Goal: Task Accomplishment & Management: Use online tool/utility

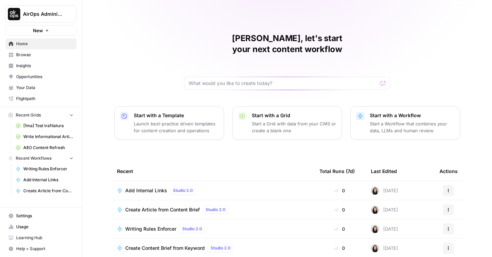
click at [70, 14] on icon "Workspace: AirOps Administrative" at bounding box center [70, 14] width 7 height 7
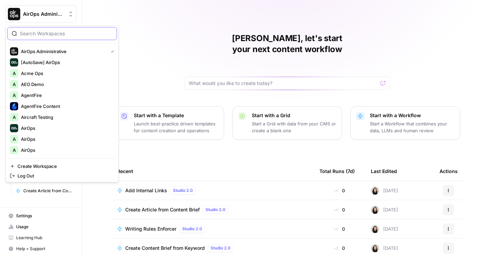
click at [47, 33] on input "search" at bounding box center [66, 33] width 93 height 7
type input "legalz"
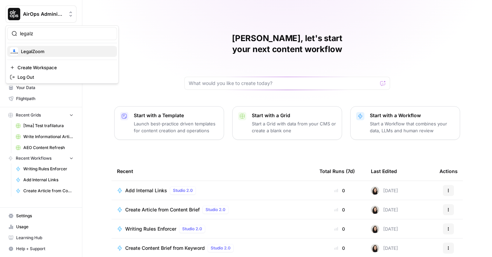
click at [38, 50] on span "LegalZoom" at bounding box center [66, 51] width 91 height 7
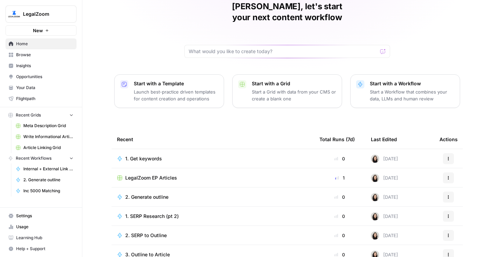
scroll to position [43, 0]
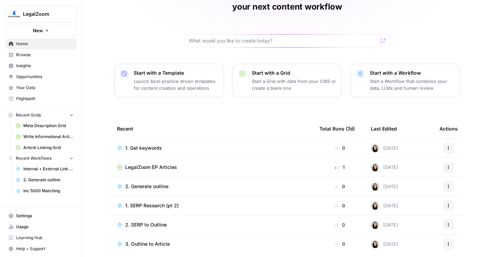
click at [47, 32] on icon "button" at bounding box center [47, 30] width 4 height 4
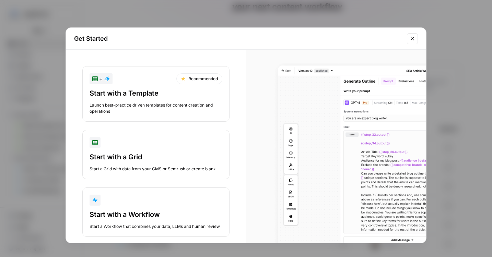
click at [130, 216] on div "Start with a Workflow" at bounding box center [156, 215] width 133 height 10
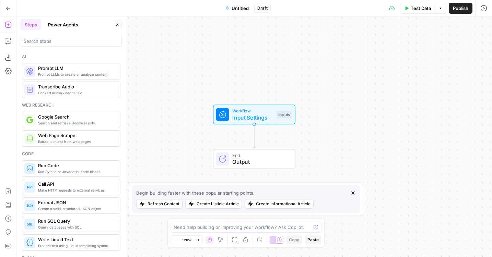
click at [239, 13] on button "Untitled" at bounding box center [237, 8] width 32 height 11
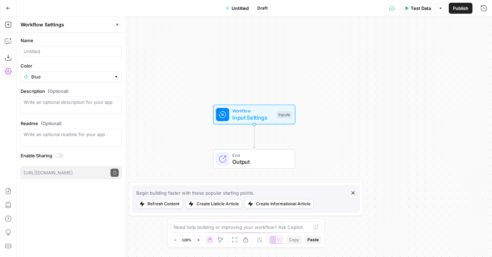
click at [69, 56] on div at bounding box center [71, 51] width 101 height 11
type input "Get AI Overview Youtube Videos"
click at [177, 102] on div "Workflow Input Settings Inputs End Output" at bounding box center [254, 136] width 476 height 241
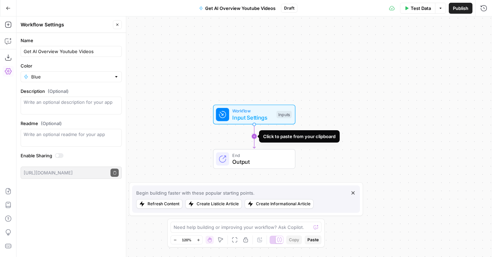
click at [253, 139] on icon "Edge from start to end" at bounding box center [254, 137] width 2 height 24
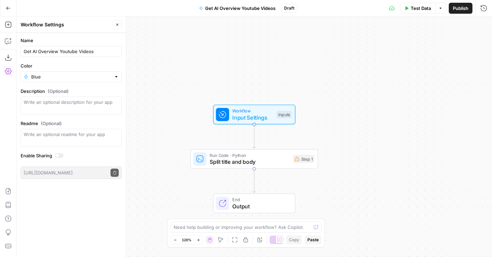
click at [265, 145] on icon "button" at bounding box center [267, 144] width 7 height 7
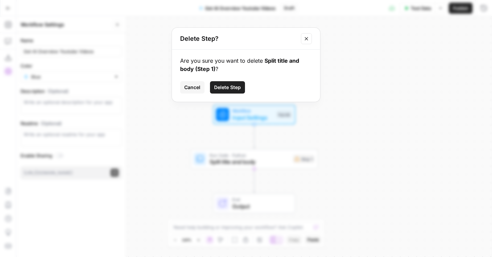
click at [224, 91] on button "Delete Step" at bounding box center [227, 87] width 35 height 12
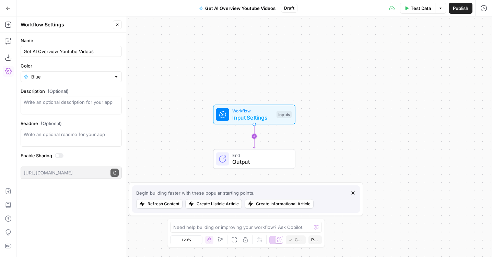
click at [255, 137] on icon "Edge from start to end" at bounding box center [254, 137] width 2 height 24
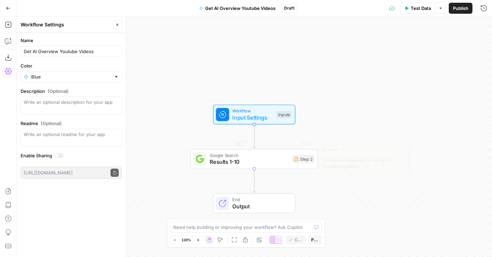
click at [216, 165] on span "Results 1-10" at bounding box center [249, 162] width 79 height 8
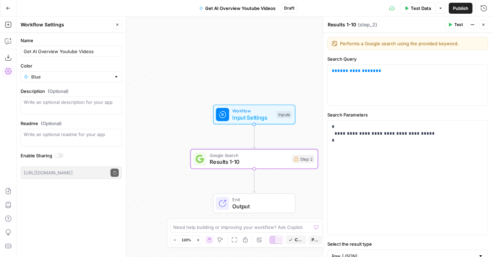
click at [344, 23] on textarea "Results 1-10" at bounding box center [342, 24] width 28 height 7
type textarea "Google search results"
click at [341, 72] on span "**********" at bounding box center [356, 71] width 38 height 4
drag, startPoint x: 243, startPoint y: 78, endPoint x: 210, endPoint y: 43, distance: 47.6
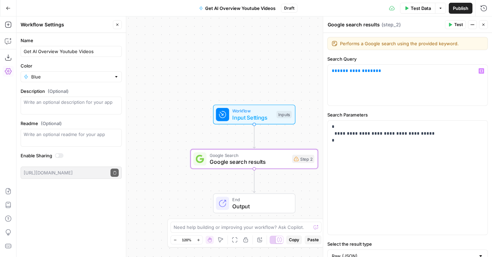
click at [210, 43] on div "Workflow Input Settings Inputs Google Search Google search results Step 2 End O…" at bounding box center [254, 136] width 476 height 241
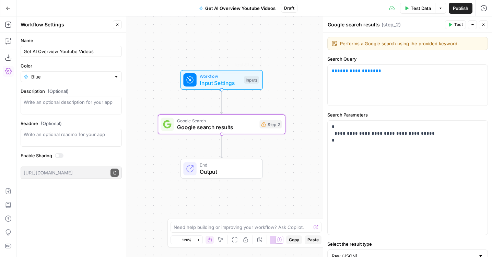
click at [227, 82] on span "Input Settings" at bounding box center [220, 83] width 41 height 8
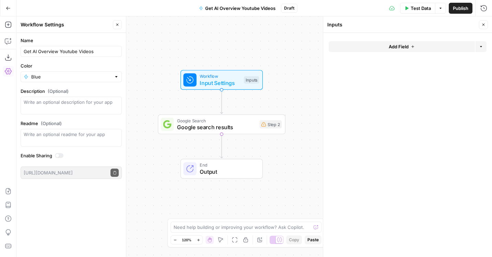
click at [435, 47] on button "Add Field" at bounding box center [402, 46] width 146 height 11
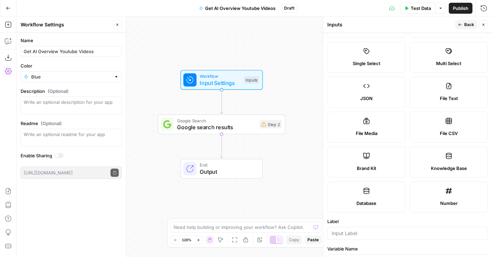
scroll to position [94, 0]
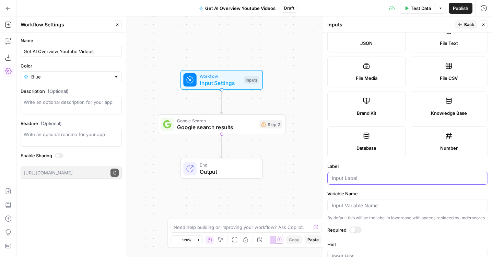
click at [364, 180] on input "Label" at bounding box center [408, 178] width 152 height 7
type input "Primary Keyword"
click at [355, 231] on div at bounding box center [355, 230] width 12 height 7
click at [423, 9] on span "Test Data" at bounding box center [421, 8] width 20 height 7
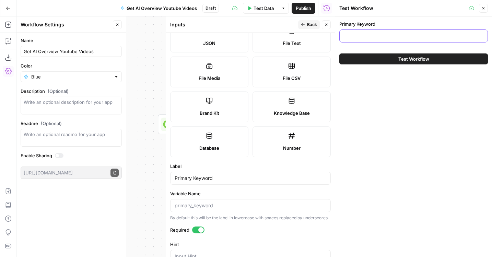
click at [360, 36] on input "Primary Keyword" at bounding box center [414, 36] width 140 height 7
drag, startPoint x: 338, startPoint y: 34, endPoint x: 351, endPoint y: 34, distance: 13.7
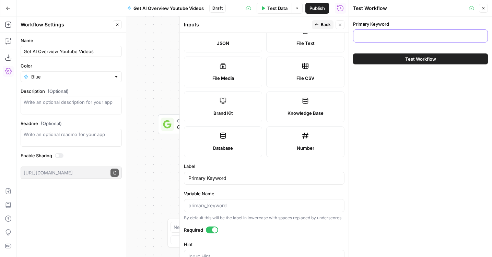
click at [368, 36] on input "Primary Keyword" at bounding box center [421, 36] width 126 height 7
type input "how to start an llc in pennsylvania"
click at [343, 28] on button "Close" at bounding box center [340, 24] width 9 height 9
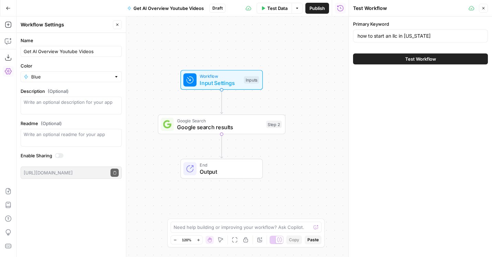
drag, startPoint x: 297, startPoint y: 95, endPoint x: 296, endPoint y: 76, distance: 19.2
click at [296, 77] on div "Workflow Input Settings Inputs Google Search Google search results Step 2 End O…" at bounding box center [182, 136] width 332 height 241
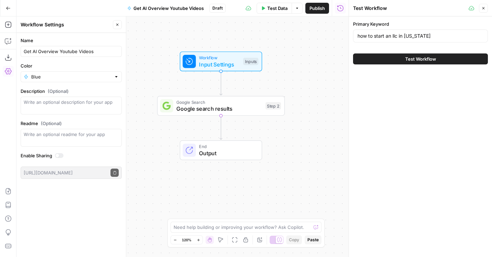
click at [254, 105] on span "Google search results" at bounding box center [219, 109] width 86 height 8
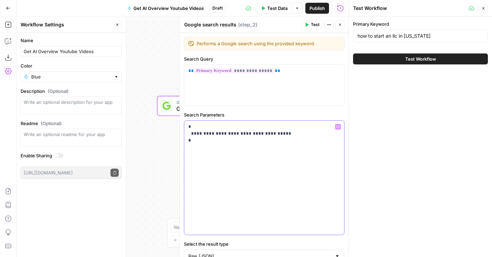
drag, startPoint x: 230, startPoint y: 133, endPoint x: 293, endPoint y: 133, distance: 62.4
click at [293, 133] on p "**********" at bounding box center [264, 134] width 152 height 21
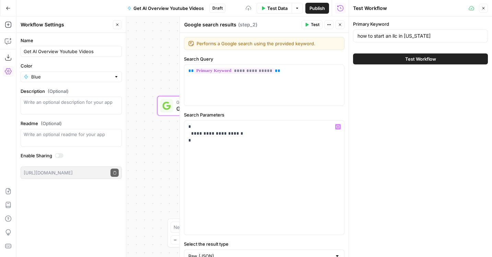
click at [307, 25] on icon "button" at bounding box center [307, 25] width 3 height 4
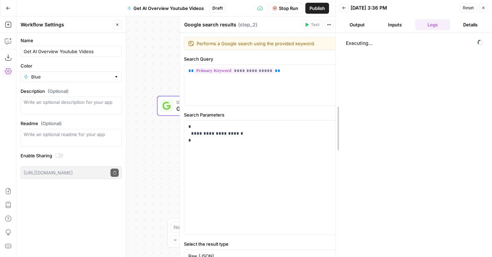
drag, startPoint x: 347, startPoint y: 53, endPoint x: 334, endPoint y: 53, distance: 13.4
click at [334, 53] on div at bounding box center [335, 128] width 7 height 257
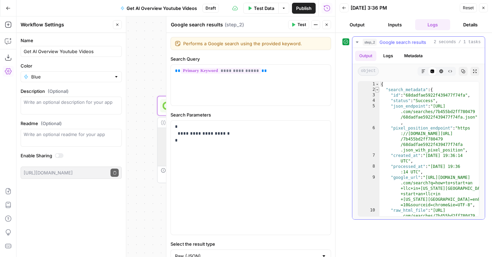
click at [375, 91] on span "Toggle code folding, rows 2 through 12" at bounding box center [377, 89] width 4 height 5
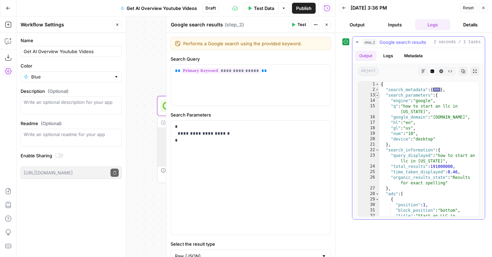
click at [375, 95] on span "Toggle code folding, rows 13 through 21" at bounding box center [377, 95] width 4 height 5
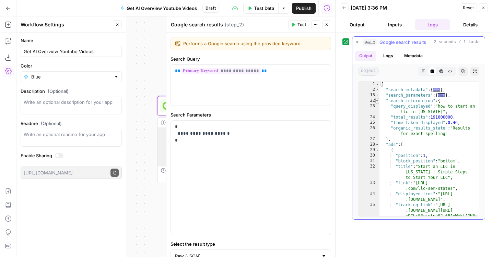
click at [375, 102] on span "Toggle code folding, rows 22 through 27" at bounding box center [377, 100] width 4 height 5
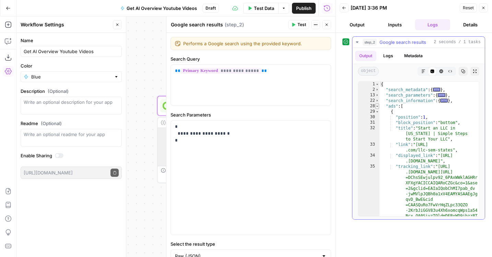
click at [377, 107] on span "Toggle code folding, rows 28 through 83" at bounding box center [377, 106] width 4 height 5
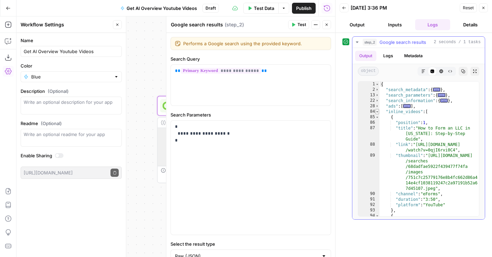
click at [378, 110] on span "Toggle code folding, rows 84 through 112" at bounding box center [377, 111] width 4 height 5
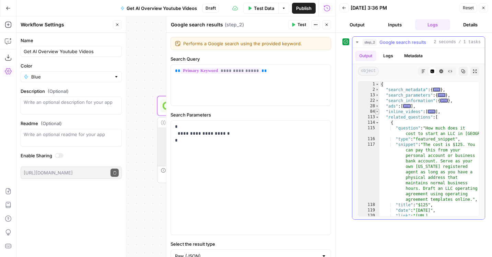
click at [378, 112] on span "Toggle code folding, rows 84 through 112" at bounding box center [377, 111] width 4 height 5
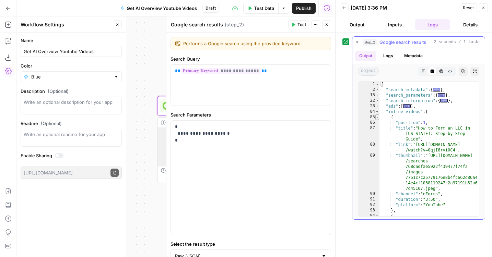
click at [376, 117] on span "Toggle code folding, rows 85 through 93" at bounding box center [377, 117] width 4 height 5
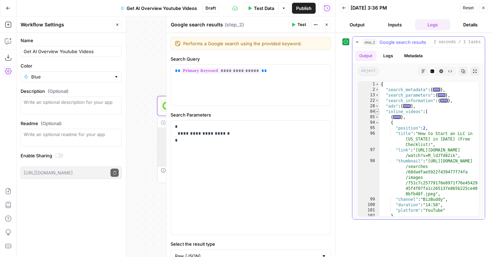
click at [376, 113] on span "Toggle code folding, rows 84 through 112" at bounding box center [377, 111] width 4 height 5
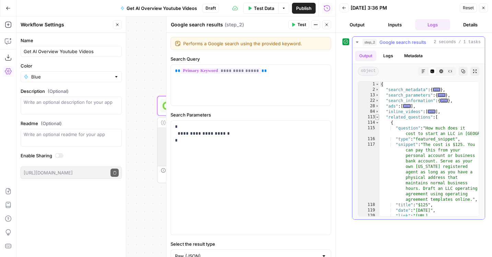
click at [377, 118] on span "Toggle code folding, rows 113 through 686" at bounding box center [377, 117] width 4 height 5
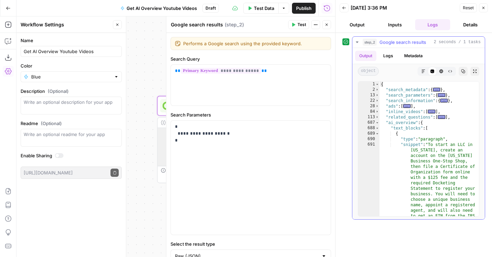
click at [373, 130] on div "688" at bounding box center [368, 128] width 21 height 5
click at [375, 129] on span "Toggle code folding, rows 688 through 871" at bounding box center [377, 128] width 4 height 5
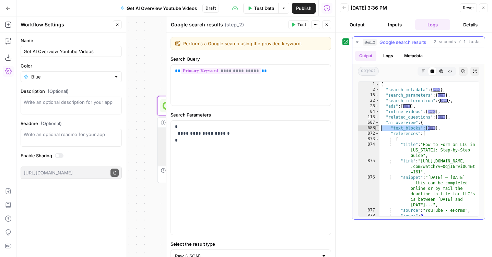
click at [375, 129] on span "Toggle code folding, rows 688 through 871" at bounding box center [377, 128] width 4 height 5
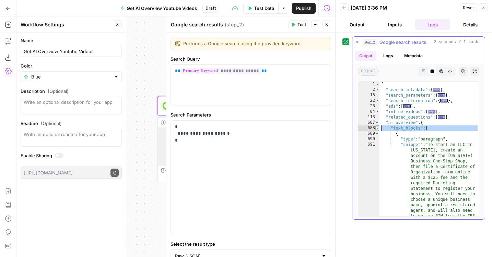
click at [375, 129] on span "Toggle code folding, rows 688 through 871" at bounding box center [377, 128] width 4 height 5
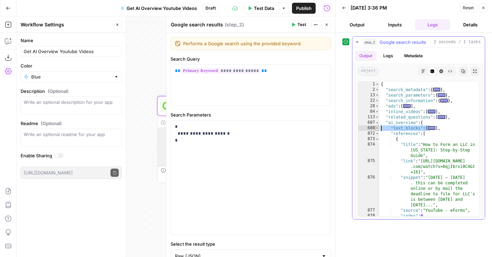
click at [375, 129] on span "Toggle code folding, rows 688 through 871" at bounding box center [377, 128] width 4 height 5
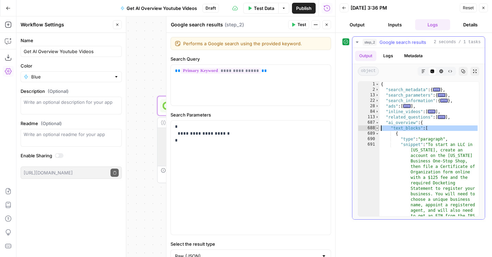
click at [376, 128] on span "Toggle code folding, rows 688 through 871" at bounding box center [377, 128] width 4 height 5
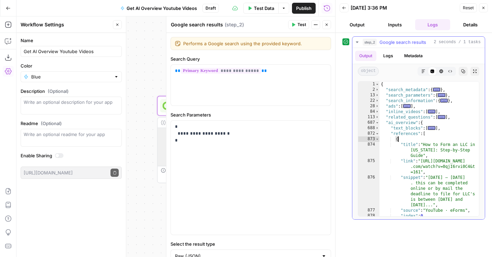
drag, startPoint x: 402, startPoint y: 139, endPoint x: 440, endPoint y: 183, distance: 57.8
click at [441, 183] on div "{ "search_metadata" : { ... } , "search_parameters" : { ... } , "search_informa…" at bounding box center [428, 155] width 99 height 146
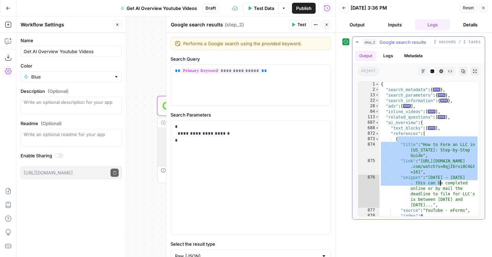
click at [440, 183] on div "{ "search_metadata" : { ... } , "search_parameters" : { ... } , "search_informa…" at bounding box center [428, 155] width 99 height 146
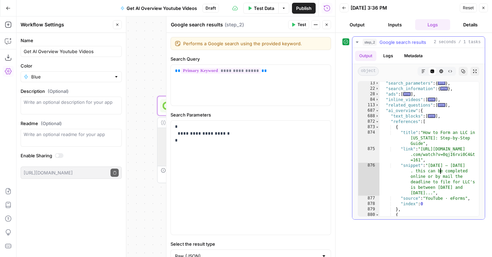
scroll to position [12, 0]
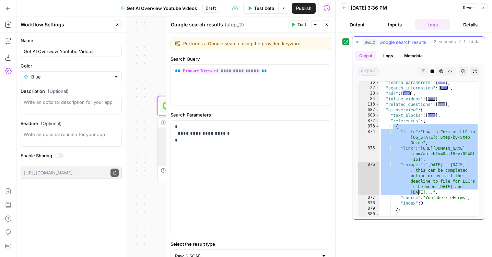
drag, startPoint x: 393, startPoint y: 126, endPoint x: 420, endPoint y: 197, distance: 75.7
click at [420, 197] on div ""search_parameters" : { ... } , "search_information" : { ... } , "ads" : [ ... …" at bounding box center [428, 158] width 99 height 157
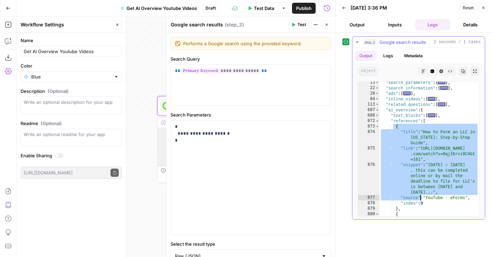
click at [420, 197] on div ""search_parameters" : { ... } , "search_information" : { ... } , "ads" : [ ... …" at bounding box center [428, 158] width 99 height 157
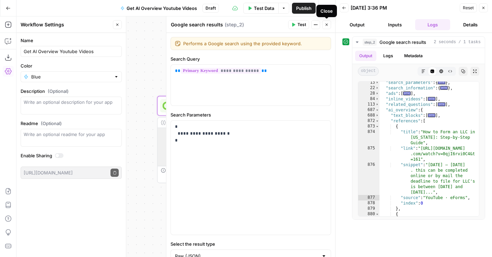
click at [326, 26] on icon "button" at bounding box center [327, 25] width 4 height 4
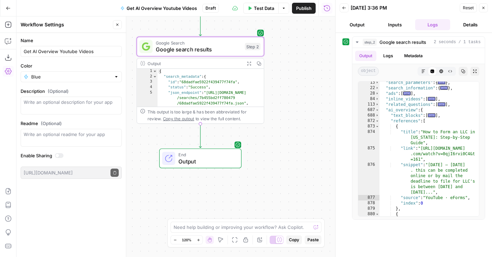
drag, startPoint x: 310, startPoint y: 187, endPoint x: 289, endPoint y: 127, distance: 64.1
click at [289, 127] on div "Workflow Input Settings Inputs Google Search Google search results Step 2 Outpu…" at bounding box center [175, 136] width 319 height 241
click at [403, 110] on div ""search_parameters" : { ... } , "search_information" : { ... } , "ads" : [ ... …" at bounding box center [428, 158] width 99 height 157
click at [407, 118] on div ""search_parameters" : { ... } , "search_information" : { ... } , "ads" : [ ... …" at bounding box center [428, 158] width 99 height 157
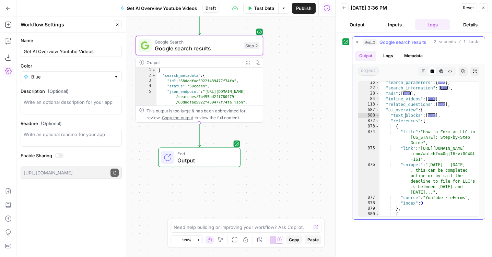
click at [407, 118] on div ""search_parameters" : { ... } , "search_information" : { ... } , "ads" : [ ... …" at bounding box center [428, 158] width 99 height 157
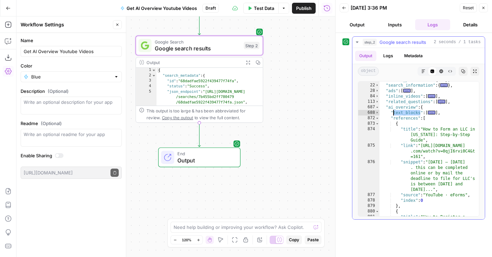
scroll to position [20, 0]
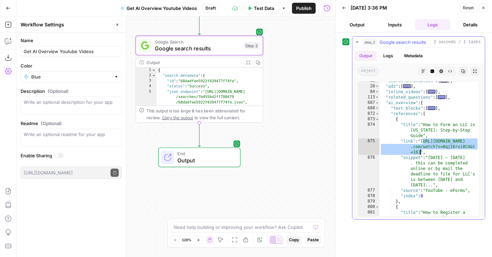
drag, startPoint x: 424, startPoint y: 141, endPoint x: 420, endPoint y: 154, distance: 13.8
click at [420, 154] on div ""search_information" : { ... } , "ads" : [ ... ] , "inline_videos" : [ ... ] , …" at bounding box center [428, 156] width 99 height 157
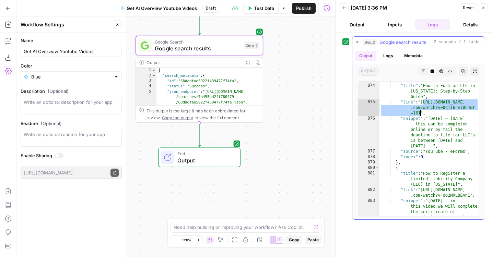
scroll to position [63, 0]
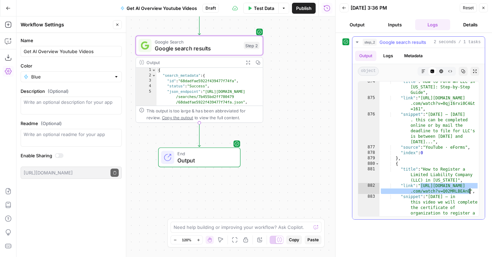
drag, startPoint x: 420, startPoint y: 185, endPoint x: 470, endPoint y: 193, distance: 50.5
click at [470, 193] on div ""title" : "How to Form an LLC in Pennsylvania: Step-by-Step Guide" , "link" : "…" at bounding box center [428, 171] width 99 height 184
type textarea "**********"
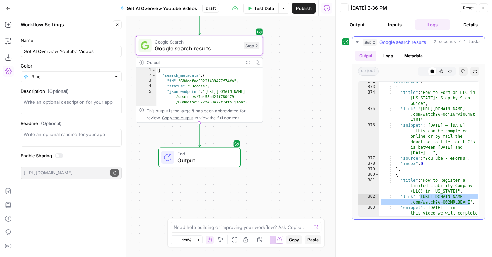
scroll to position [52, 0]
click at [9, 26] on icon "button" at bounding box center [8, 24] width 7 height 7
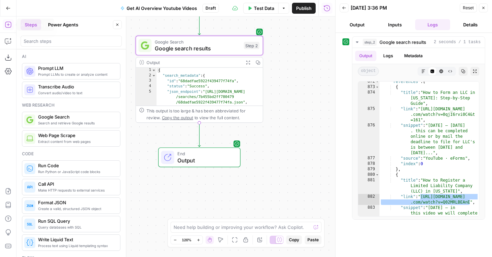
click at [35, 45] on div at bounding box center [71, 41] width 101 height 11
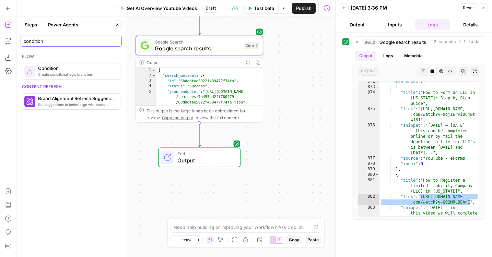
type input "condition"
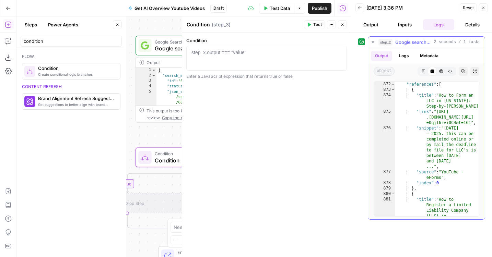
scroll to position [0, 0]
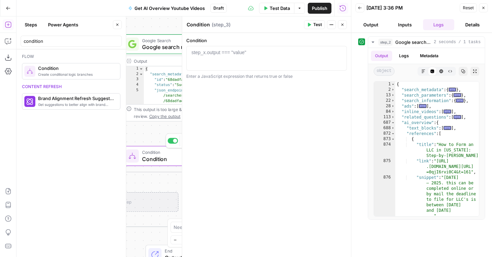
drag, startPoint x: 148, startPoint y: 143, endPoint x: 128, endPoint y: 141, distance: 19.3
click at [128, 141] on body "LegalZoom New Home Browse Insights Opportunities Your Data Flightpath Recent Gr…" at bounding box center [246, 128] width 492 height 257
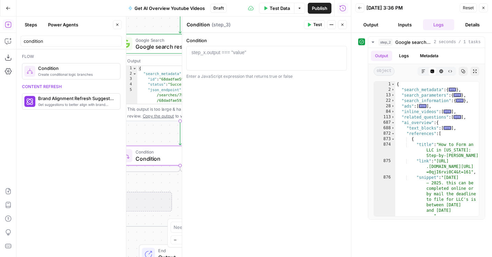
click at [117, 23] on icon "button" at bounding box center [117, 25] width 4 height 4
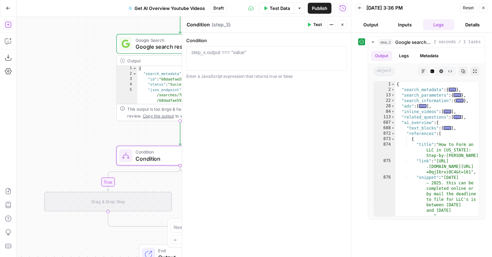
drag, startPoint x: 98, startPoint y: 142, endPoint x: 51, endPoint y: 142, distance: 47.0
click at [51, 142] on div "true false Workflow Input Settings Inputs Google Search Google search results S…" at bounding box center [183, 136] width 335 height 241
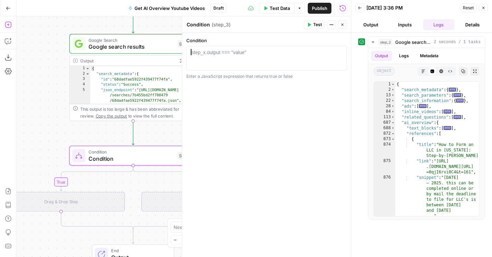
click at [199, 59] on div at bounding box center [266, 64] width 154 height 31
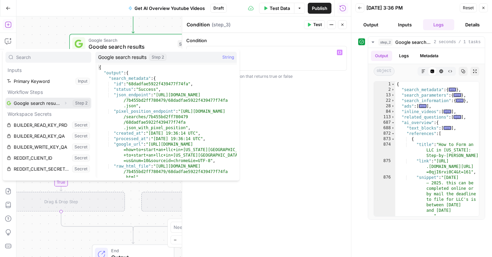
click at [65, 102] on icon "button" at bounding box center [65, 103] width 4 height 4
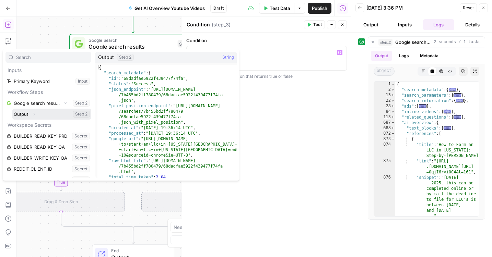
click at [35, 112] on icon "button" at bounding box center [34, 114] width 4 height 4
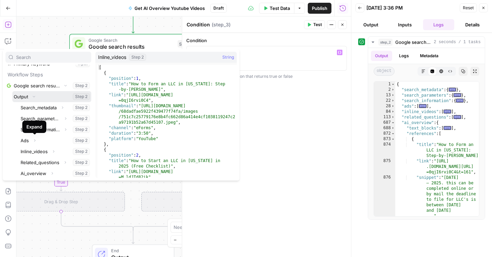
scroll to position [46, 0]
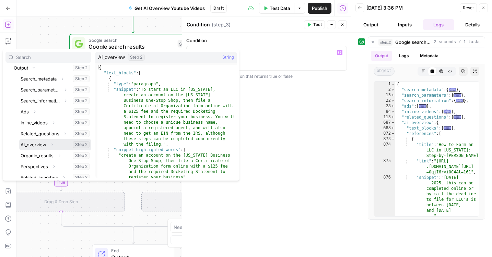
click at [37, 148] on button "Select variable Ai_overview" at bounding box center [55, 144] width 72 height 11
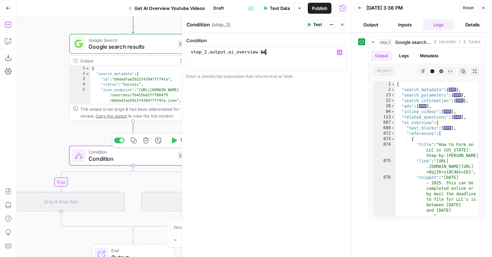
scroll to position [0, 6]
paste textarea "**********"
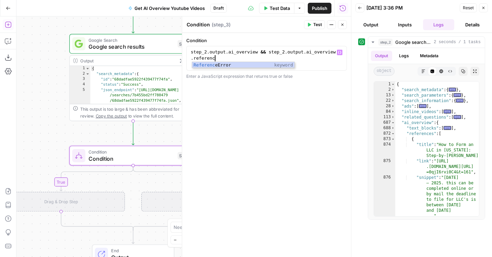
scroll to position [0, 13]
type textarea "**********"
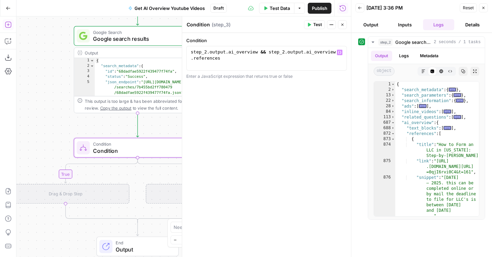
click at [71, 128] on div "true false Workflow Input Settings Inputs Google Search Google search results S…" at bounding box center [183, 136] width 335 height 241
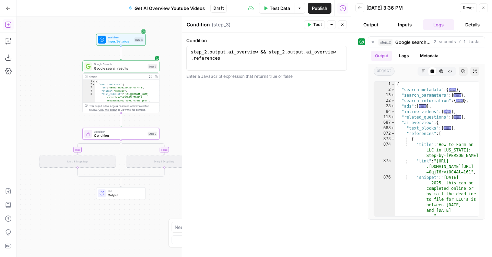
drag, startPoint x: 59, startPoint y: 139, endPoint x: 79, endPoint y: 129, distance: 22.6
click at [79, 129] on div "true false Workflow Input Settings Inputs Google Search Google search results S…" at bounding box center [183, 136] width 335 height 241
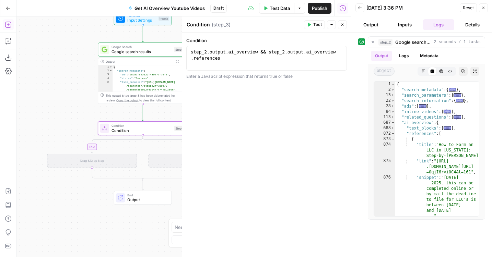
drag, startPoint x: 79, startPoint y: 129, endPoint x: 75, endPoint y: 121, distance: 9.2
click at [75, 121] on div "true false Workflow Input Settings Inputs Google Search Google search results S…" at bounding box center [183, 136] width 335 height 241
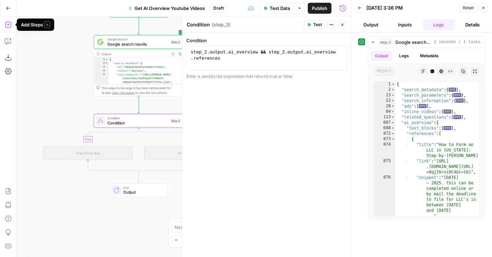
click at [8, 27] on icon "button" at bounding box center [8, 24] width 7 height 7
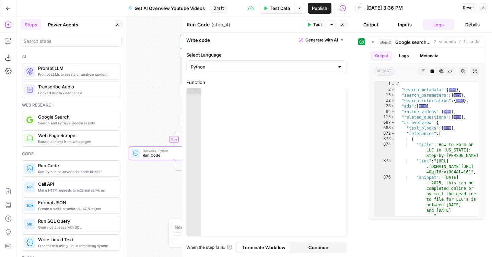
click at [117, 27] on button "Close" at bounding box center [117, 24] width 9 height 9
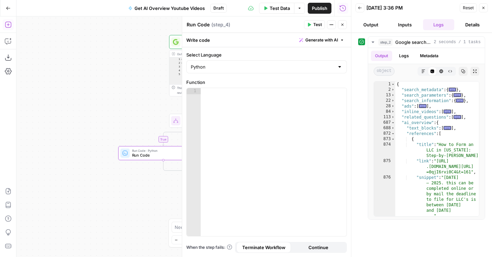
drag, startPoint x: 142, startPoint y: 60, endPoint x: 84, endPoint y: 60, distance: 58.3
click at [52, 60] on div "true false Workflow Input Settings Inputs Google Search Google search results S…" at bounding box center [183, 136] width 335 height 241
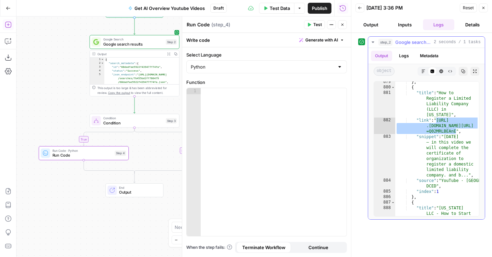
scroll to position [151, 0]
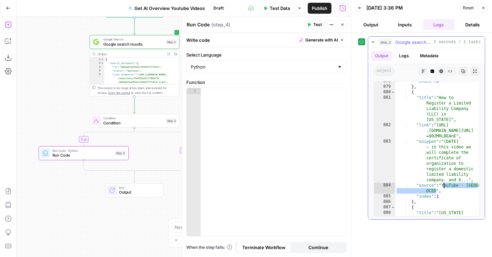
drag, startPoint x: 436, startPoint y: 191, endPoint x: 443, endPoint y: 187, distance: 8.3
click at [443, 187] on div ""index" : 0 } , { "title" : "How to Register a Limited Liability Company (LLC) …" at bounding box center [437, 163] width 84 height 168
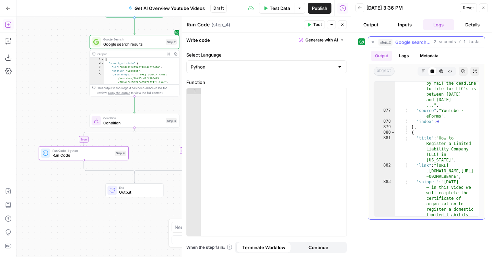
scroll to position [92, 0]
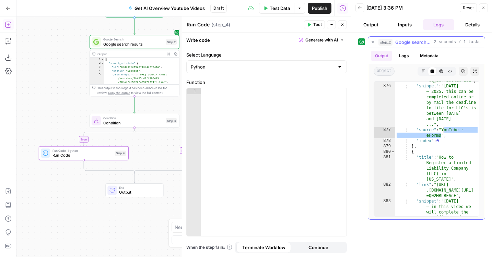
drag, startPoint x: 441, startPoint y: 138, endPoint x: 443, endPoint y: 132, distance: 6.3
click at [443, 132] on div ""link" : "https://www .youtube.com/watch?v =0qjI6rvi0C4&t=161" , "snippet" : "M…" at bounding box center [437, 164] width 84 height 195
type textarea "**********"
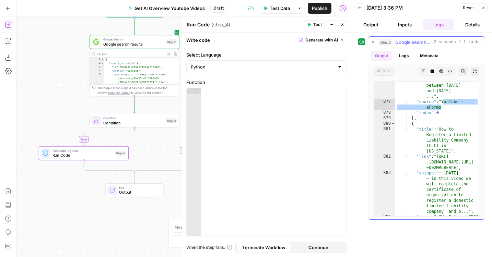
scroll to position [186, 0]
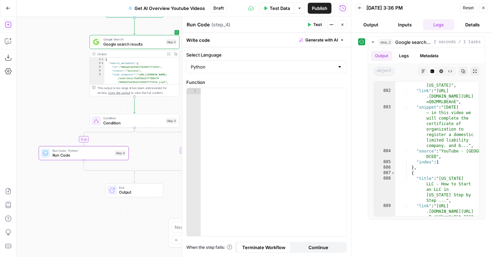
click at [10, 26] on icon "button" at bounding box center [8, 24] width 7 height 7
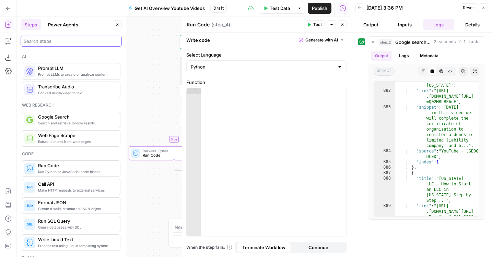
click at [60, 39] on input "search" at bounding box center [71, 41] width 95 height 7
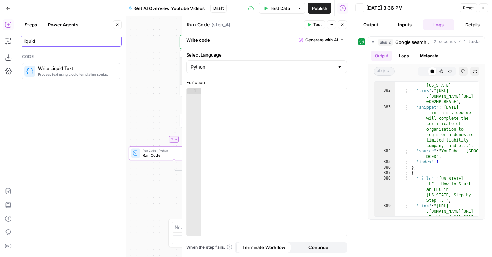
type input "liquid"
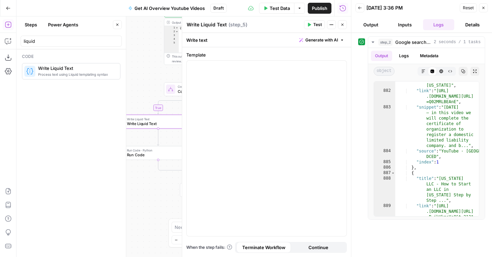
drag, startPoint x: 158, startPoint y: 120, endPoint x: 137, endPoint y: 82, distance: 44.2
click at [137, 82] on div "true false Workflow Input Settings Inputs Google Search Google search results S…" at bounding box center [183, 136] width 335 height 241
click at [5, 40] on icon "button" at bounding box center [8, 41] width 7 height 7
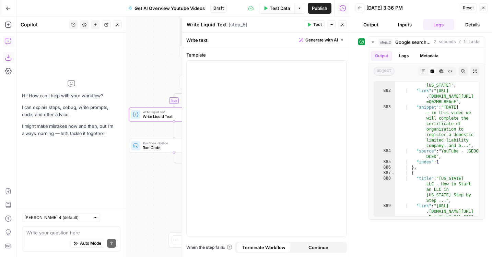
click at [72, 231] on textarea at bounding box center [71, 233] width 90 height 7
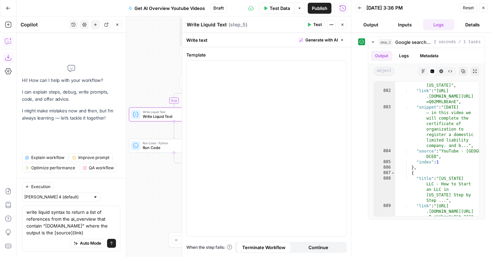
click at [39, 232] on textarea "write liquid syntax to return a list of references from the ai_overview that co…" at bounding box center [71, 222] width 90 height 27
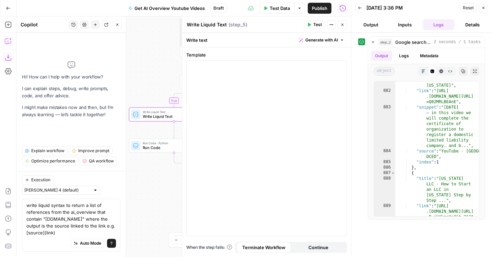
type textarea "write liquid syntax to return a list of references from the ai_overview that co…"
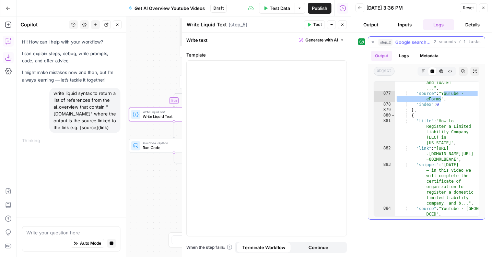
scroll to position [147, 0]
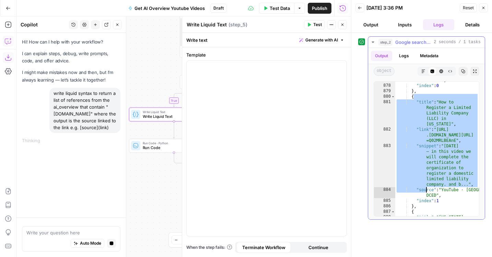
drag, startPoint x: 413, startPoint y: 97, endPoint x: 426, endPoint y: 194, distance: 98.0
click at [426, 194] on div ""source" : "YouTube · eForms" , "index" : 0 } , { "title" : "How to Register a …" at bounding box center [437, 158] width 84 height 173
type textarea "**********"
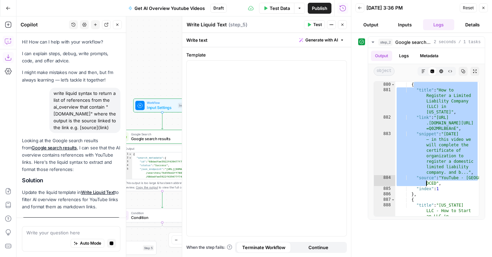
scroll to position [33, 0]
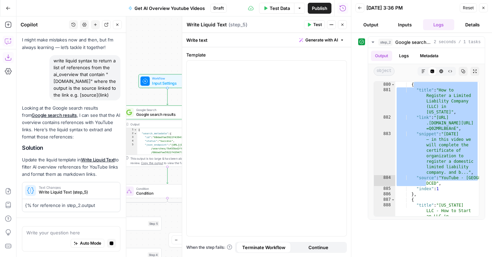
drag, startPoint x: 163, startPoint y: 64, endPoint x: 171, endPoint y: 35, distance: 30.6
click at [171, 35] on div "true false Workflow Input Settings Inputs Google Search Google search results S…" at bounding box center [183, 136] width 335 height 241
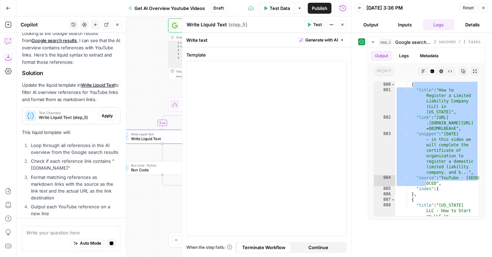
click at [109, 115] on span "Apply" at bounding box center [107, 116] width 11 height 6
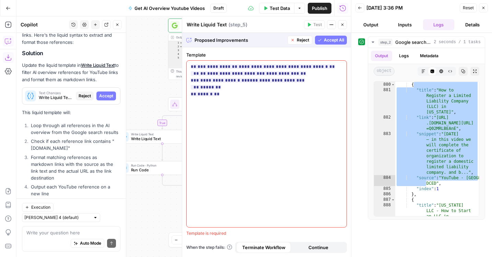
click at [332, 42] on span "Accept All" at bounding box center [334, 40] width 20 height 6
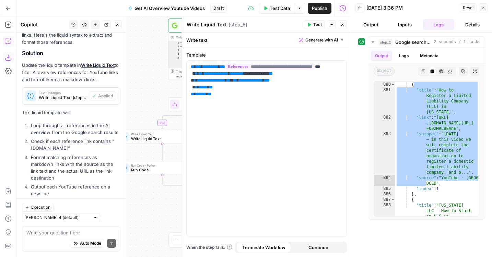
click at [312, 26] on button "Test" at bounding box center [314, 24] width 21 height 9
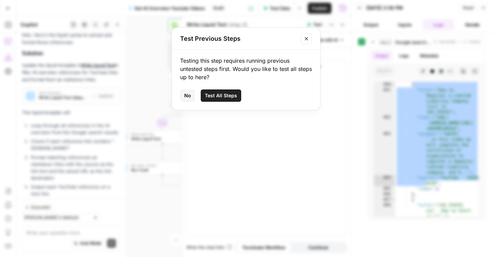
click at [192, 98] on button "No" at bounding box center [187, 96] width 15 height 12
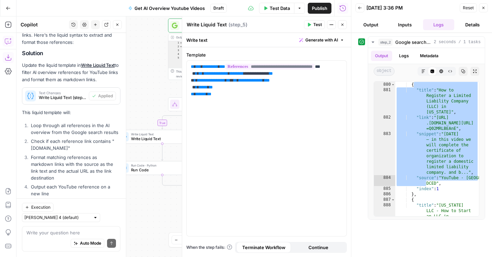
click at [343, 23] on icon "button" at bounding box center [342, 25] width 4 height 4
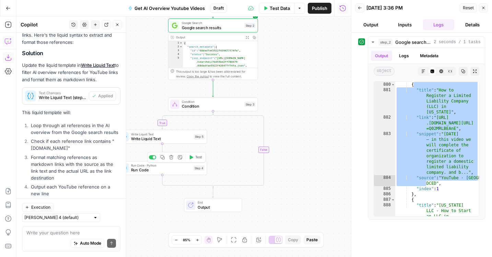
click at [171, 157] on icon "button" at bounding box center [171, 157] width 5 height 5
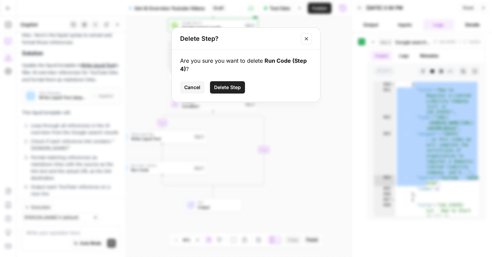
click at [231, 84] on span "Delete Step" at bounding box center [227, 87] width 27 height 7
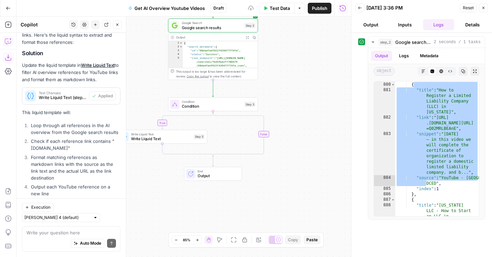
click at [239, 92] on button "Test" at bounding box center [246, 94] width 18 height 8
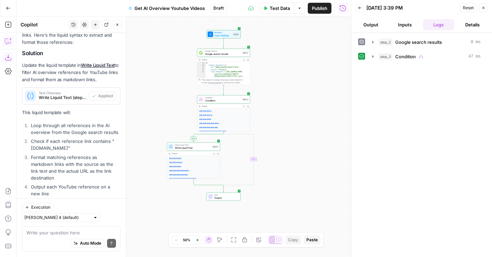
click at [376, 29] on button "Output" at bounding box center [370, 24] width 31 height 11
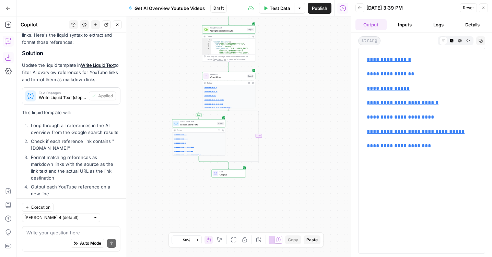
drag, startPoint x: 284, startPoint y: 130, endPoint x: 299, endPoint y: 80, distance: 52.6
click at [298, 80] on div "**********" at bounding box center [183, 136] width 335 height 241
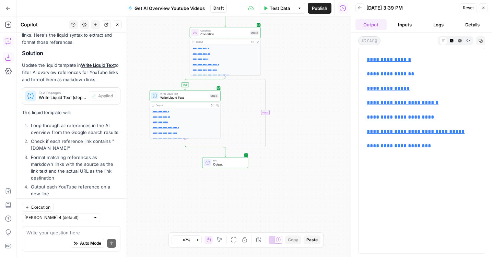
click at [168, 93] on span "Write Liquid Text" at bounding box center [184, 94] width 48 height 4
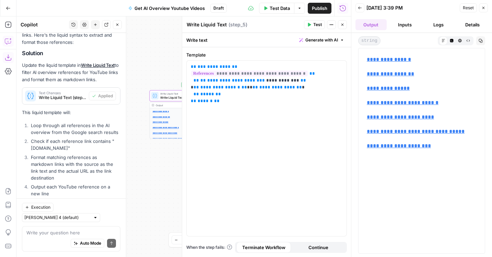
click at [210, 25] on textarea "Write Liquid Text" at bounding box center [207, 24] width 40 height 7
type textarea "Return sources"
click at [344, 24] on button "Close" at bounding box center [342, 24] width 9 height 9
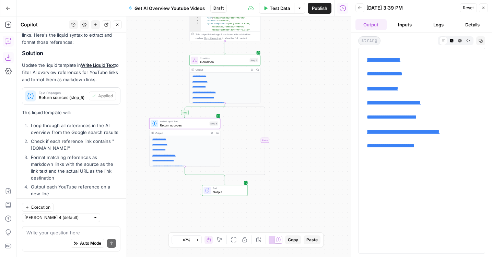
drag, startPoint x: 303, startPoint y: 81, endPoint x: 302, endPoint y: 128, distance: 46.7
click at [302, 128] on div "**********" at bounding box center [183, 136] width 335 height 241
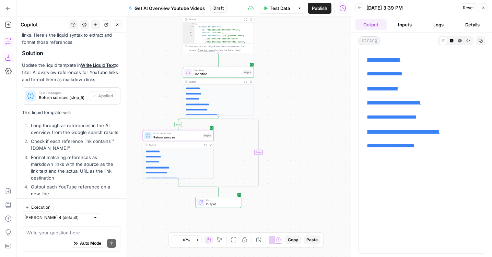
drag, startPoint x: 302, startPoint y: 128, endPoint x: 289, endPoint y: 115, distance: 18.2
click at [289, 115] on div "**********" at bounding box center [183, 136] width 335 height 241
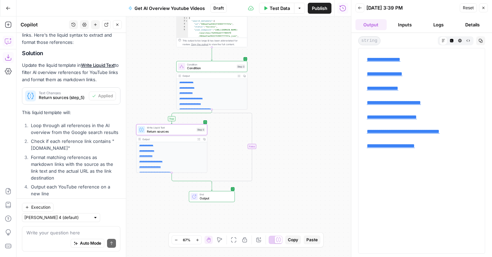
drag, startPoint x: 289, startPoint y: 115, endPoint x: 279, endPoint y: 127, distance: 15.8
click at [279, 127] on div "**********" at bounding box center [183, 136] width 335 height 241
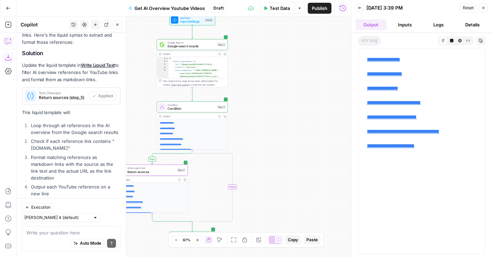
drag, startPoint x: 280, startPoint y: 44, endPoint x: 270, endPoint y: 72, distance: 29.9
click at [270, 72] on div "**********" at bounding box center [183, 136] width 335 height 241
drag, startPoint x: 270, startPoint y: 75, endPoint x: 262, endPoint y: 37, distance: 39.6
click at [262, 37] on div "**********" at bounding box center [183, 136] width 335 height 241
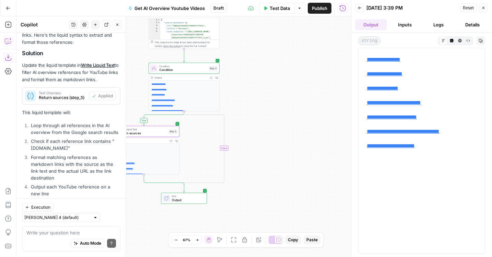
click at [178, 69] on span "Condition" at bounding box center [183, 70] width 48 height 4
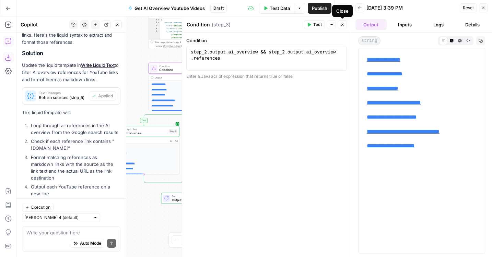
click at [340, 25] on button "Close" at bounding box center [342, 24] width 9 height 9
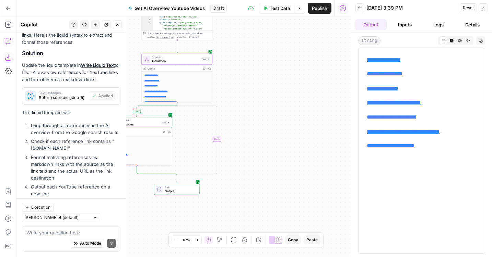
drag, startPoint x: 306, startPoint y: 117, endPoint x: 277, endPoint y: 70, distance: 55.3
click at [277, 70] on div "**********" at bounding box center [183, 136] width 335 height 241
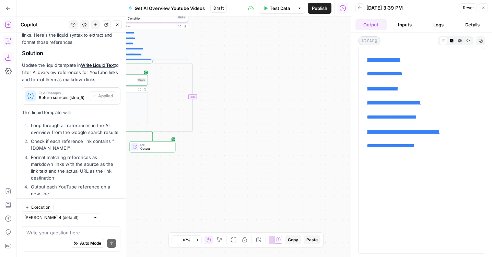
click at [5, 24] on icon "button" at bounding box center [8, 24] width 7 height 7
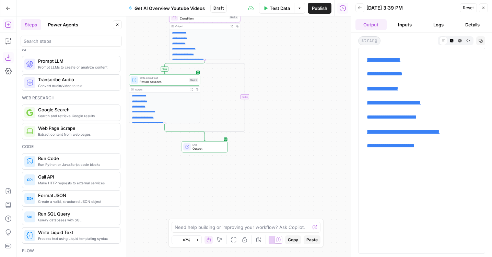
scroll to position [8, 0]
click at [46, 38] on input "search" at bounding box center [71, 41] width 95 height 7
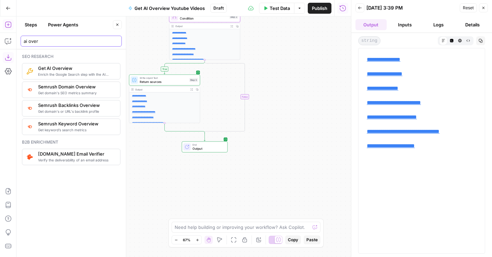
type input "ai over"
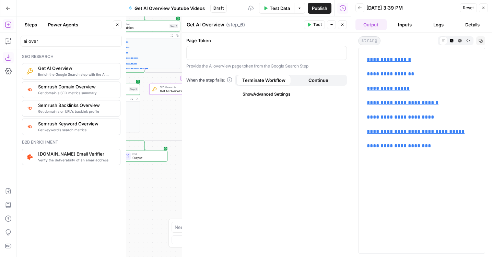
drag, startPoint x: 144, startPoint y: 48, endPoint x: 84, endPoint y: 57, distance: 60.8
click at [84, 57] on body "LegalZoom New Home Browse Insights Opportunities Your Data Flightpath Recent Gr…" at bounding box center [246, 128] width 492 height 257
drag, startPoint x: 135, startPoint y: 173, endPoint x: 135, endPoint y: 219, distance: 46.3
click at [135, 219] on div "**********" at bounding box center [183, 136] width 335 height 241
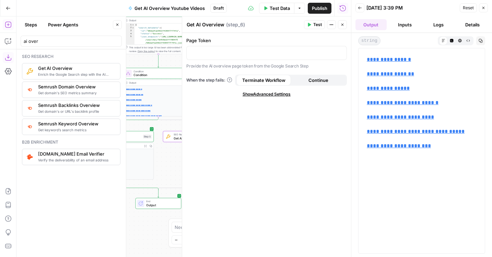
drag, startPoint x: 158, startPoint y: 56, endPoint x: 173, endPoint y: 58, distance: 14.8
click at [173, 58] on div "**********" at bounding box center [183, 136] width 335 height 241
click at [204, 50] on p at bounding box center [267, 52] width 152 height 7
click at [338, 54] on button "Variables Menu" at bounding box center [340, 52] width 5 height 5
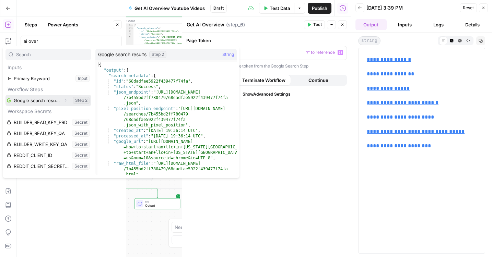
click at [64, 99] on icon "button" at bounding box center [65, 100] width 4 height 4
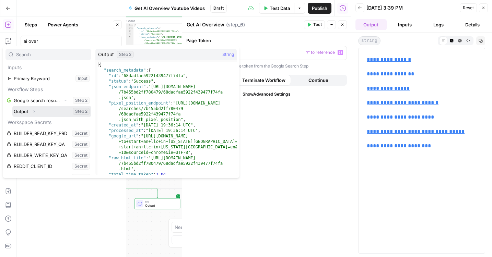
click at [34, 112] on icon "button" at bounding box center [34, 111] width 4 height 4
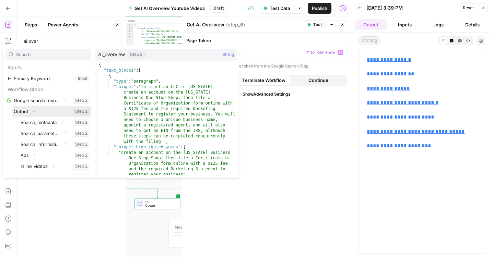
scroll to position [36, 0]
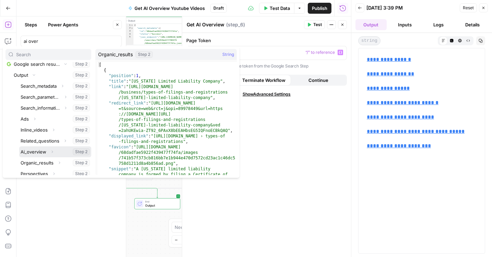
click at [35, 149] on button "Select variable Ai_overview" at bounding box center [55, 152] width 72 height 11
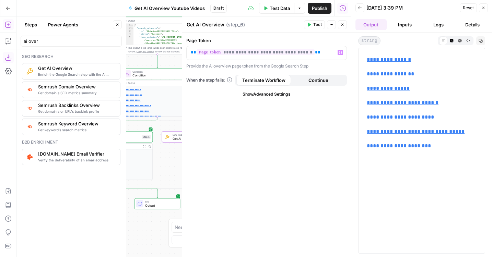
click at [342, 23] on icon "button" at bounding box center [342, 25] width 4 height 4
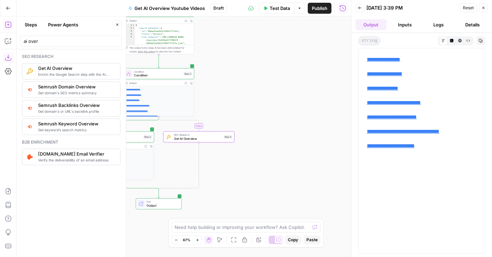
drag, startPoint x: 239, startPoint y: 97, endPoint x: 265, endPoint y: 95, distance: 25.1
click at [265, 95] on div "**********" at bounding box center [183, 136] width 335 height 241
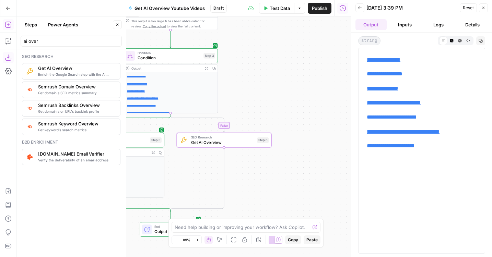
drag, startPoint x: 265, startPoint y: 95, endPoint x: 325, endPoint y: 66, distance: 66.7
click at [325, 66] on div "**********" at bounding box center [183, 136] width 335 height 241
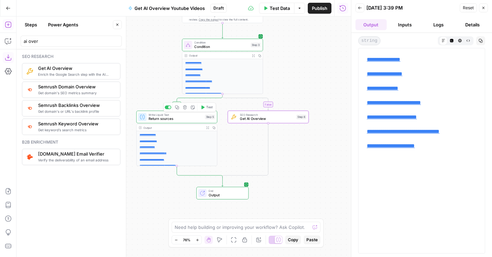
click at [186, 108] on icon "button" at bounding box center [185, 108] width 4 height 4
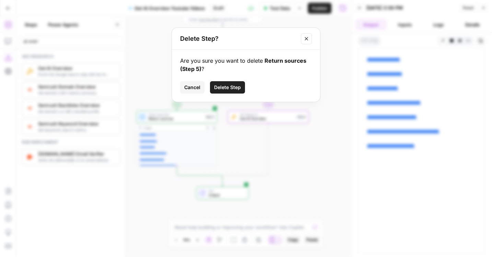
click at [189, 87] on span "Cancel" at bounding box center [192, 87] width 16 height 7
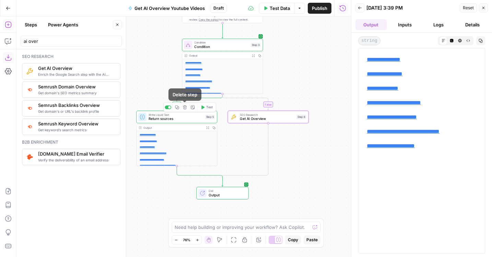
click at [176, 108] on icon "button" at bounding box center [177, 107] width 4 height 4
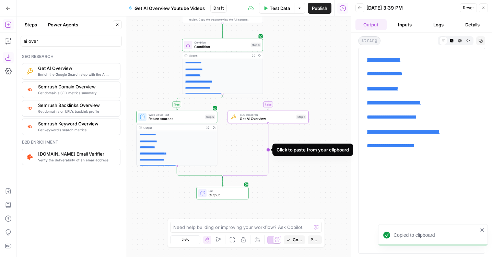
click at [268, 148] on icon "Edge from step_6 to step_3-conditional-end" at bounding box center [245, 151] width 46 height 55
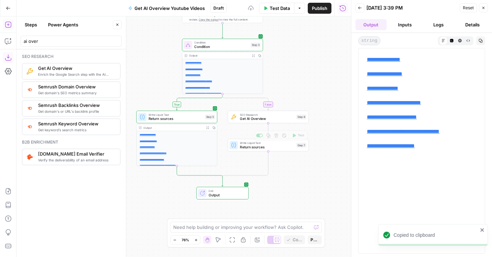
click at [249, 149] on span "Return sources" at bounding box center [267, 146] width 54 height 5
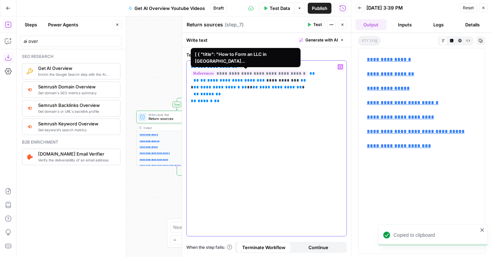
click at [232, 74] on span "**********" at bounding box center [249, 74] width 117 height 6
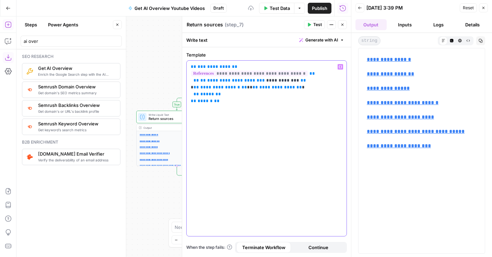
click at [266, 120] on div "**********" at bounding box center [267, 149] width 160 height 176
click at [342, 25] on icon "button" at bounding box center [342, 25] width 2 height 2
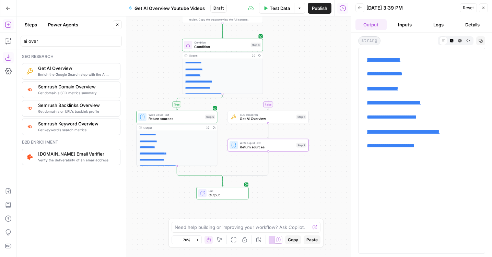
drag, startPoint x: 305, startPoint y: 73, endPoint x: 297, endPoint y: 98, distance: 26.0
click at [299, 91] on div "**********" at bounding box center [183, 136] width 335 height 241
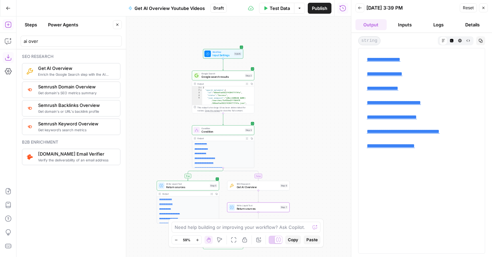
drag, startPoint x: 297, startPoint y: 98, endPoint x: 285, endPoint y: 158, distance: 61.5
click at [285, 158] on div "**********" at bounding box center [183, 136] width 335 height 241
drag, startPoint x: 285, startPoint y: 158, endPoint x: 285, endPoint y: 94, distance: 64.5
click at [285, 94] on div "**********" at bounding box center [183, 136] width 335 height 241
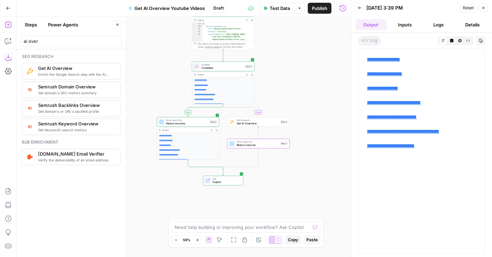
click at [324, 7] on span "Publish" at bounding box center [319, 8] width 15 height 7
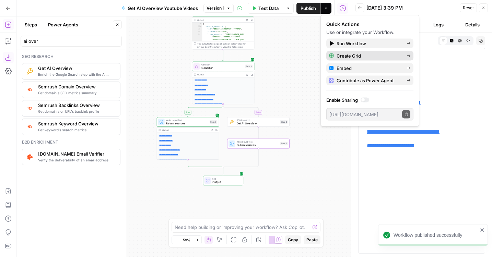
click at [339, 56] on span "Create Grid" at bounding box center [369, 55] width 65 height 7
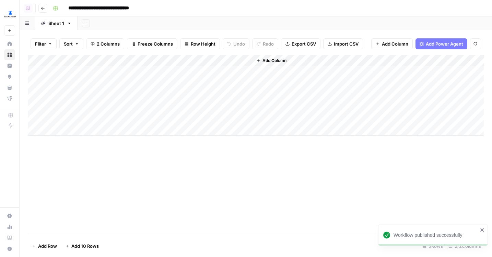
click at [84, 71] on div "Add Column" at bounding box center [256, 95] width 456 height 81
click at [184, 60] on div "Add Column" at bounding box center [256, 95] width 456 height 81
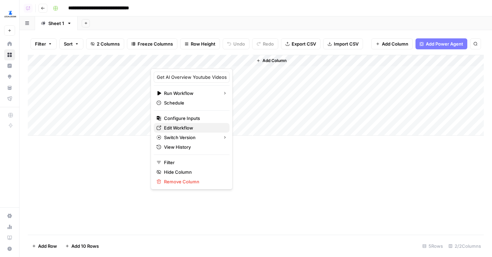
click at [183, 129] on span "Edit Workflow" at bounding box center [194, 128] width 60 height 7
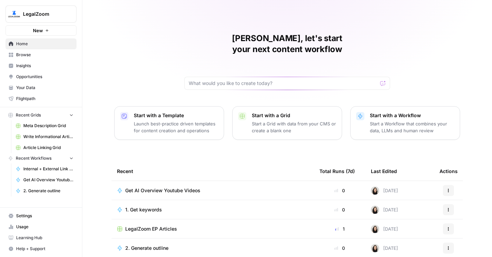
click at [141, 207] on span "1. Get keywords" at bounding box center [143, 210] width 37 height 7
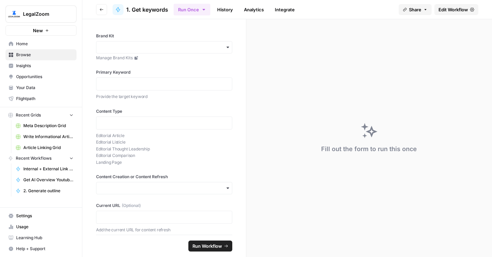
click at [461, 10] on span "Edit Workflow" at bounding box center [453, 9] width 30 height 7
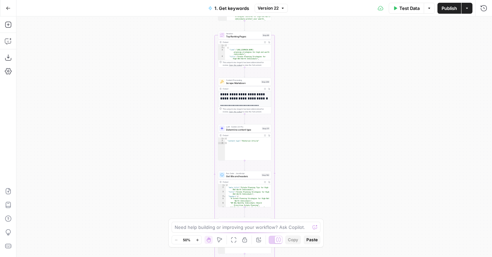
drag, startPoint x: 125, startPoint y: 75, endPoint x: 115, endPoint y: 255, distance: 180.4
click at [115, 255] on div "true false true false Workflow Input Settings Inputs Google Search Results 1-10…" at bounding box center [254, 136] width 476 height 241
click at [145, 257] on html "LegalZoom New Home Browse Insights Opportunities Your Data Flightpath Recent Gr…" at bounding box center [246, 128] width 492 height 257
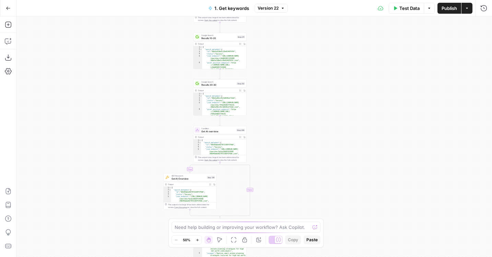
drag, startPoint x: 166, startPoint y: 110, endPoint x: 166, endPoint y: 165, distance: 55.2
click at [166, 165] on div "true false true false Workflow Input Settings Inputs Google Search Results 1-10…" at bounding box center [254, 136] width 476 height 241
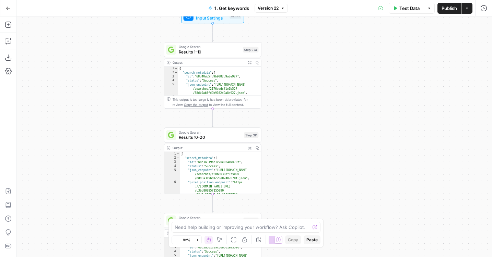
drag, startPoint x: 331, startPoint y: 43, endPoint x: 310, endPoint y: 189, distance: 147.9
click at [310, 189] on div "true false true false Workflow Input Settings Inputs Google Search Results 1-10…" at bounding box center [254, 136] width 476 height 241
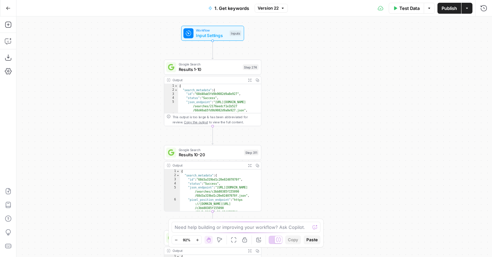
click at [311, 139] on div "true false true false Workflow Input Settings Inputs Google Search Results 1-10…" at bounding box center [254, 136] width 476 height 241
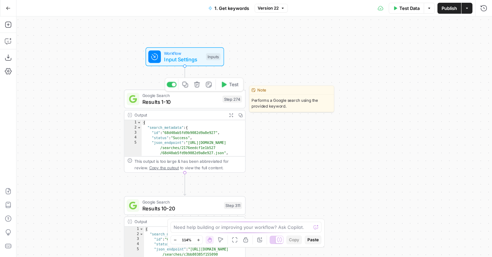
click at [199, 103] on span "Results 1-10" at bounding box center [180, 102] width 77 height 8
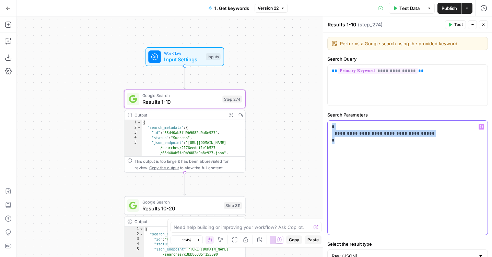
drag, startPoint x: 366, startPoint y: 163, endPoint x: 318, endPoint y: 92, distance: 85.1
click at [319, 92] on body "LegalZoom New Home Browse Insights Opportunities Your Data Flightpath Recent Gr…" at bounding box center [246, 128] width 492 height 257
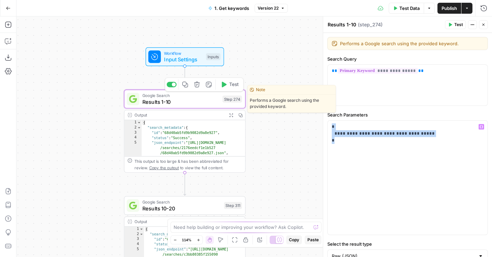
click at [187, 88] on button "Copy step" at bounding box center [185, 85] width 10 height 10
click at [185, 85] on icon "button" at bounding box center [185, 85] width 6 height 6
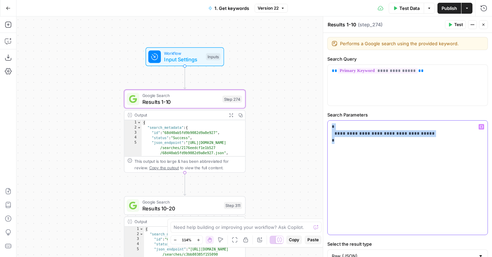
click at [371, 139] on p "**********" at bounding box center [408, 134] width 152 height 21
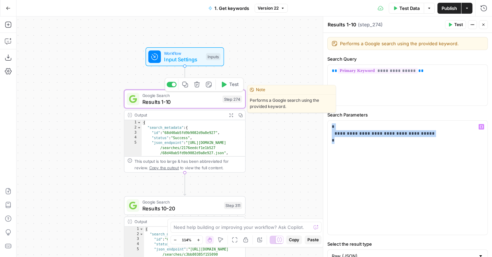
click at [186, 87] on icon "button" at bounding box center [185, 85] width 6 height 6
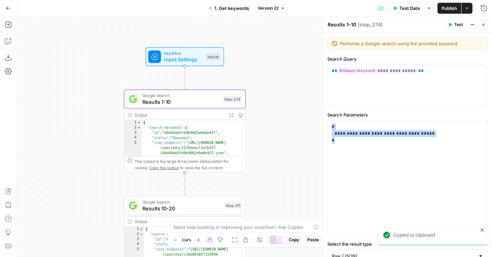
click at [228, 114] on button "Expand Output" at bounding box center [230, 114] width 9 height 9
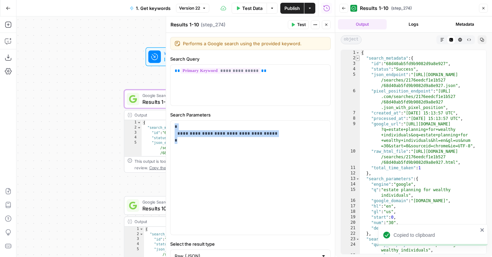
click at [357, 57] on span "Toggle code folding, rows 2 through 12" at bounding box center [358, 58] width 4 height 5
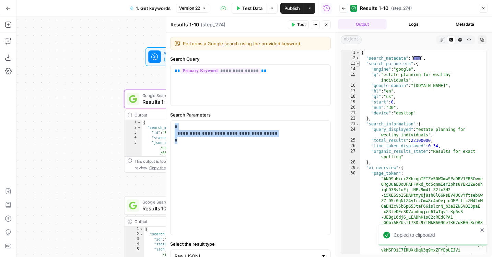
click at [357, 63] on span "Toggle code folding, rows 13 through 22" at bounding box center [358, 63] width 4 height 5
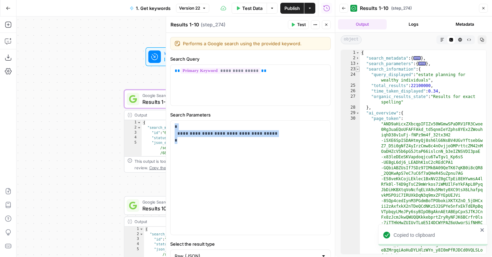
click at [357, 69] on span "Toggle code folding, rows 23 through 28" at bounding box center [358, 69] width 4 height 5
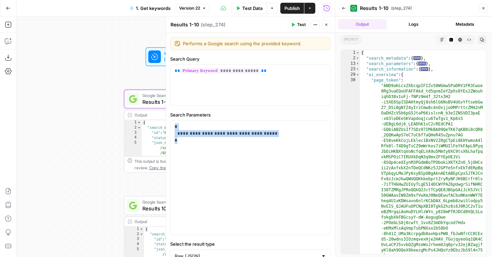
click at [377, 75] on div "{ "search_metadata" : { ... } , "search_parameters" : { ... } , "search_informa…" at bounding box center [423, 253] width 126 height 407
type textarea "**********"
click at [377, 75] on div "{ "search_metadata" : { ... } , "search_parameters" : { ... } , "search_informa…" at bounding box center [423, 253] width 126 height 407
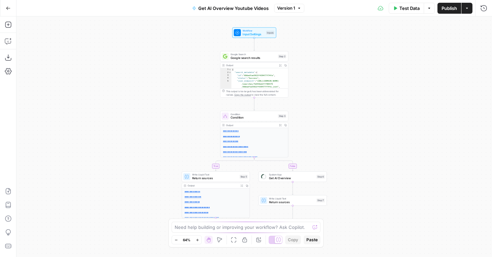
drag, startPoint x: 186, startPoint y: 117, endPoint x: 129, endPoint y: 68, distance: 75.4
click at [129, 68] on div "**********" at bounding box center [254, 136] width 476 height 241
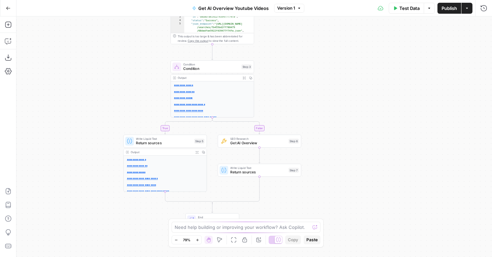
drag, startPoint x: 129, startPoint y: 74, endPoint x: 125, endPoint y: 62, distance: 12.6
click at [125, 62] on div "**********" at bounding box center [254, 136] width 476 height 241
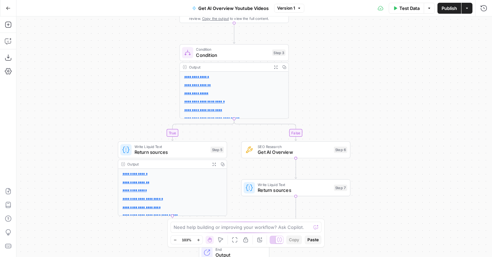
drag, startPoint x: 125, startPoint y: 62, endPoint x: 109, endPoint y: 30, distance: 36.5
click at [109, 30] on div "**********" at bounding box center [254, 136] width 476 height 241
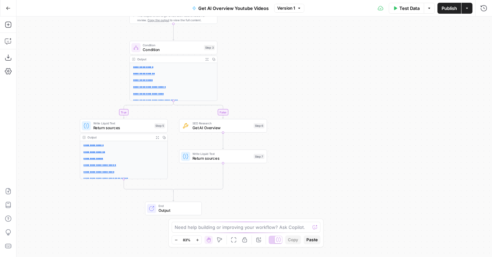
drag, startPoint x: 310, startPoint y: 58, endPoint x: 287, endPoint y: 84, distance: 34.2
click at [287, 84] on div "**********" at bounding box center [254, 136] width 476 height 241
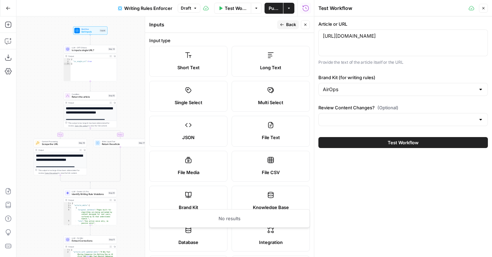
scroll to position [284, 0]
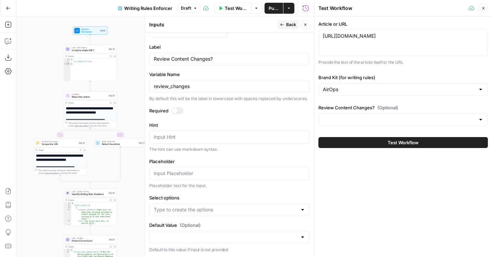
click at [373, 116] on div at bounding box center [402, 119] width 169 height 13
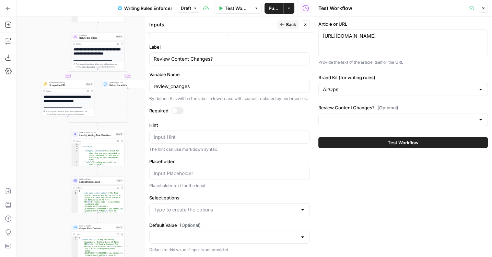
drag, startPoint x: 50, startPoint y: 241, endPoint x: 57, endPoint y: 181, distance: 59.5
click at [57, 181] on div "**********" at bounding box center [164, 136] width 297 height 241
click at [179, 238] on input "Default Value (Optional)" at bounding box center [225, 237] width 143 height 7
click at [162, 207] on input "Select options" at bounding box center [225, 210] width 143 height 7
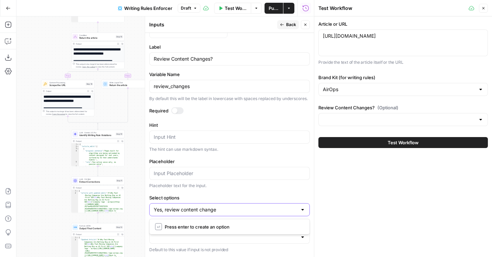
type input "Yes, review content changes"
type input "No, don't review content changes"
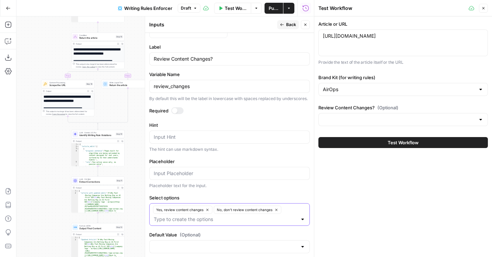
scroll to position [293, 0]
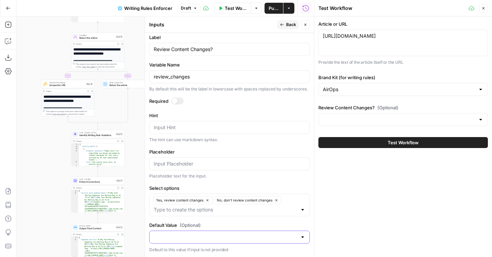
click at [212, 238] on input "Default Value (Optional)" at bounding box center [225, 237] width 143 height 7
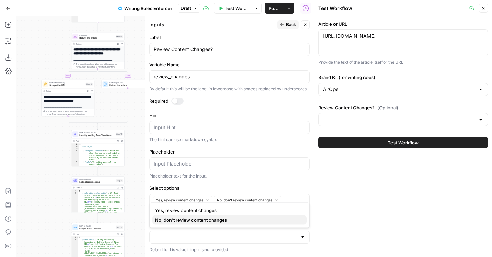
click at [187, 225] on button "No, don't review content changes" at bounding box center [229, 220] width 154 height 10
type input "No, don't review content changes"
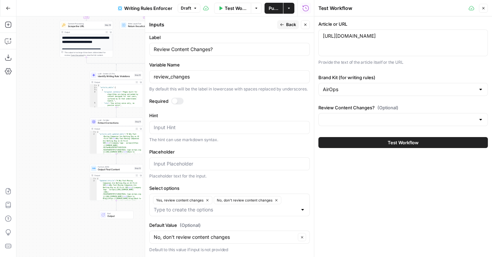
drag, startPoint x: 50, startPoint y: 219, endPoint x: 68, endPoint y: 160, distance: 61.9
click at [68, 160] on div "**********" at bounding box center [164, 136] width 297 height 241
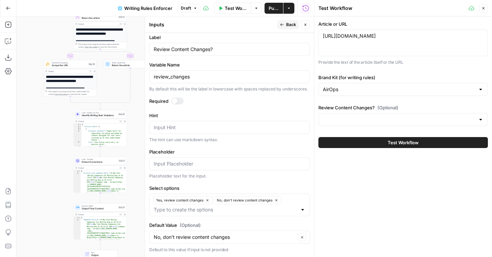
drag, startPoint x: 68, startPoint y: 160, endPoint x: 52, endPoint y: 199, distance: 42.3
click at [52, 199] on div "**********" at bounding box center [164, 136] width 297 height 241
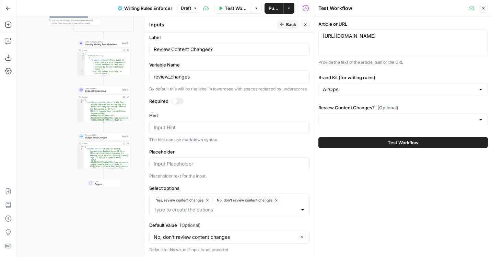
drag, startPoint x: 42, startPoint y: 217, endPoint x: 46, endPoint y: 145, distance: 71.4
click at [46, 145] on div "**********" at bounding box center [164, 136] width 297 height 241
click at [202, 233] on div "No, don't review content changes Clear" at bounding box center [229, 237] width 161 height 13
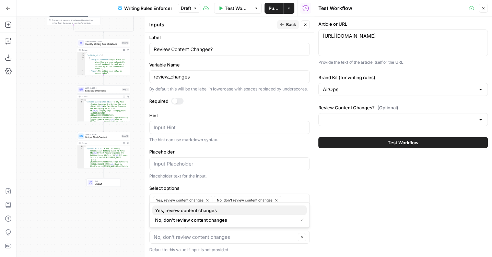
click at [177, 211] on span "Yes, review content changes" at bounding box center [228, 210] width 146 height 7
type input "Yes, review content changes"
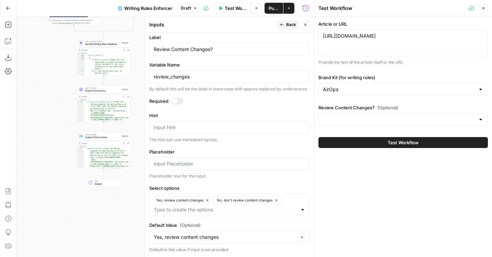
scroll to position [268, 0]
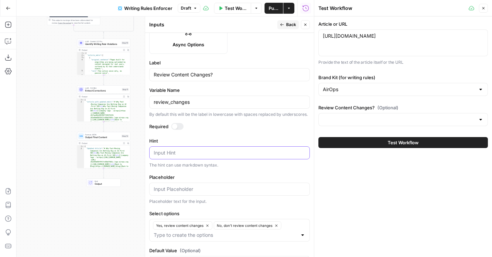
click at [174, 155] on textarea "Hint" at bounding box center [230, 153] width 152 height 7
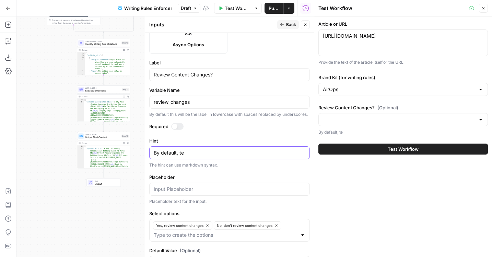
type textarea "By default, te"
click at [217, 75] on input "Review Content Changes?" at bounding box center [230, 74] width 152 height 7
click at [155, 75] on input "Review Content Changes?" at bounding box center [230, 74] width 152 height 7
drag, startPoint x: 172, startPoint y: 75, endPoint x: 270, endPoint y: 76, distance: 98.1
click at [270, 76] on input "Do not Review Content Changes?" at bounding box center [230, 74] width 152 height 7
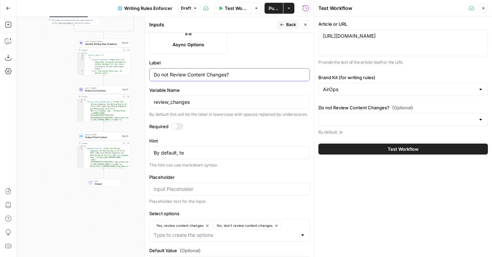
click at [171, 75] on input "Do not Review Content Changes?" at bounding box center [230, 74] width 152 height 7
type input "Do not review content changes"
click at [180, 155] on textarea "By default, te" at bounding box center [230, 153] width 152 height 7
paste textarea "If left unselected, the default will prompt you to review the internal links"
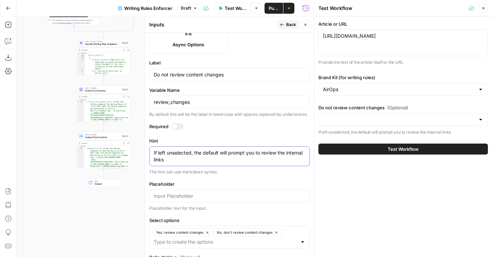
drag, startPoint x: 286, startPoint y: 152, endPoint x: 296, endPoint y: 166, distance: 18.2
click at [297, 167] on div "Hint If left unselected, the default will prompt you to review the internal lin…" at bounding box center [229, 157] width 161 height 38
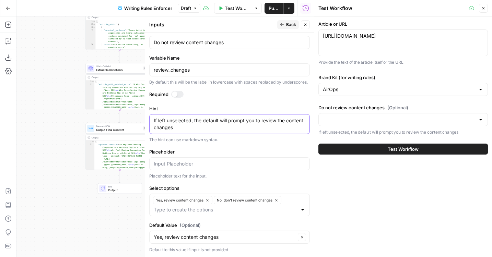
type textarea "If left unselected, the default will prompt you to review the content changes"
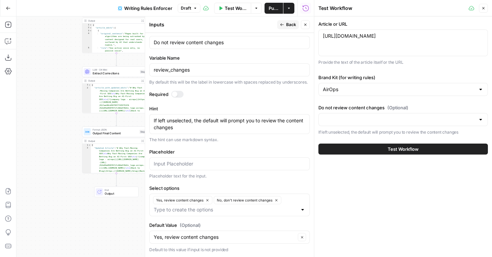
drag, startPoint x: 48, startPoint y: 163, endPoint x: 29, endPoint y: 173, distance: 21.5
click at [29, 173] on div "**********" at bounding box center [164, 136] width 297 height 241
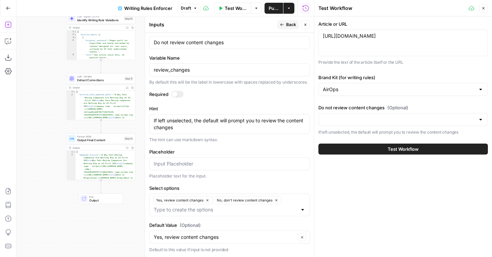
click at [11, 22] on icon "button" at bounding box center [8, 24] width 7 height 7
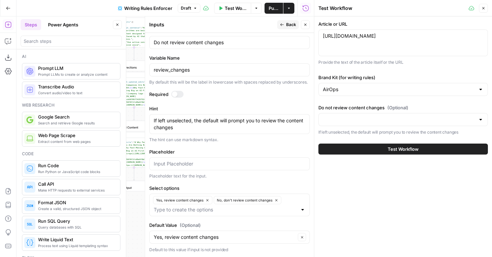
drag, startPoint x: 133, startPoint y: 72, endPoint x: 65, endPoint y: 59, distance: 70.2
click at [65, 59] on body "**********" at bounding box center [246, 128] width 492 height 257
drag, startPoint x: 124, startPoint y: 23, endPoint x: 87, endPoint y: 23, distance: 36.4
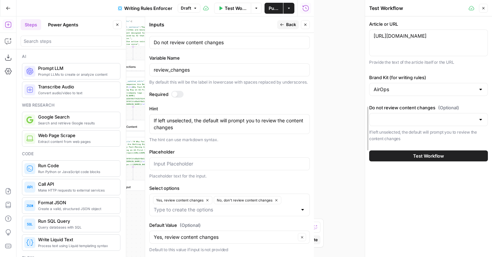
drag, startPoint x: 317, startPoint y: 71, endPoint x: 367, endPoint y: 71, distance: 50.4
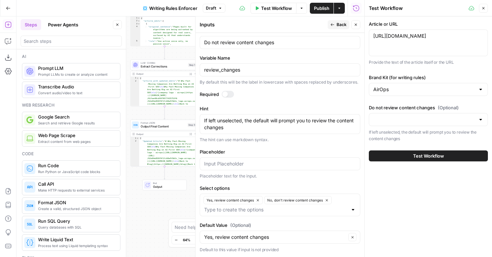
drag, startPoint x: 156, startPoint y: 113, endPoint x: 187, endPoint y: 112, distance: 31.2
click at [187, 112] on div "**********" at bounding box center [190, 136] width 348 height 241
click at [56, 44] on input "search" at bounding box center [71, 41] width 95 height 7
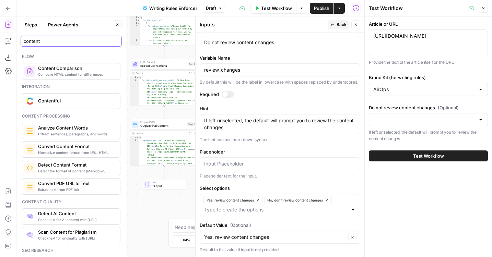
type input "content"
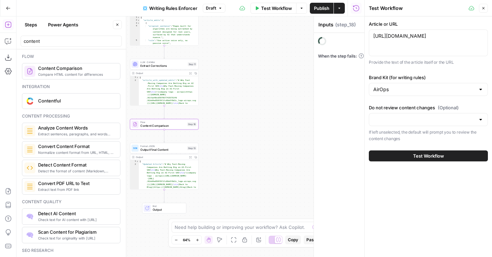
type textarea "Content Comparison"
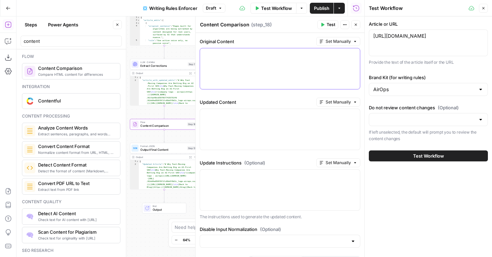
click at [246, 72] on div at bounding box center [280, 68] width 160 height 41
click at [50, 42] on input "content" at bounding box center [71, 41] width 95 height 7
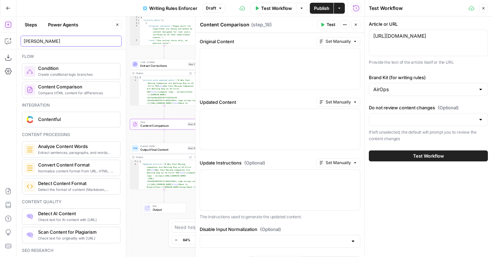
type input "[PERSON_NAME]"
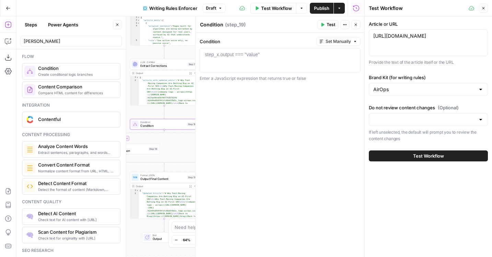
click at [255, 54] on div "step_x.output === "value"" at bounding box center [232, 54] width 55 height 7
click at [158, 68] on div "LLM · O4 Mini Extract Corrections Step 11" at bounding box center [164, 64] width 69 height 11
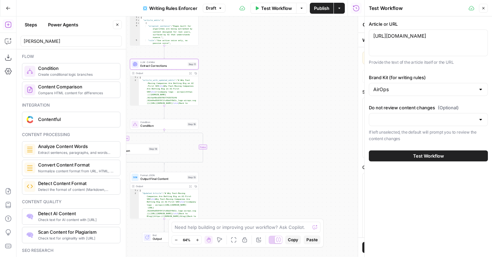
type textarea "Extract Corrections"
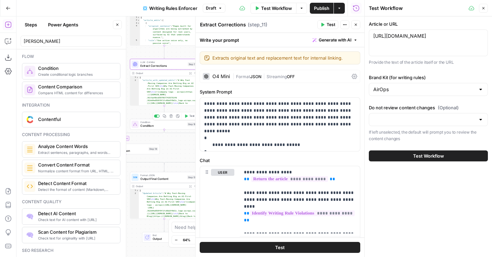
click at [145, 127] on span "Condition" at bounding box center [162, 126] width 45 height 4
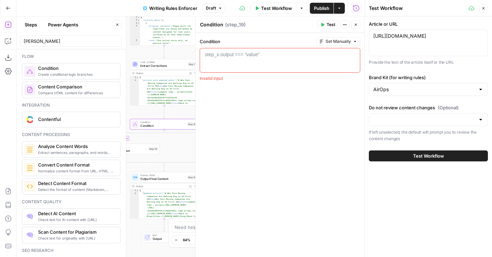
click at [223, 57] on div "step_x.output === "value"" at bounding box center [232, 54] width 55 height 7
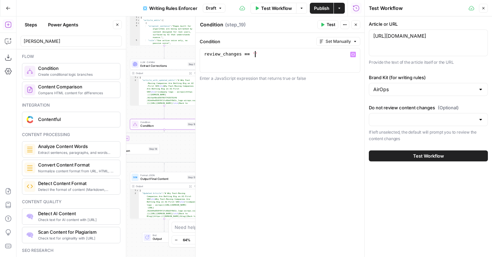
scroll to position [0, 3]
click at [408, 121] on input "Do not review content changes (Optional)" at bounding box center [424, 119] width 102 height 7
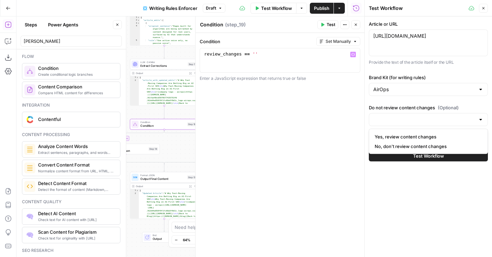
click at [256, 54] on div "review_changes == ''" at bounding box center [280, 66] width 154 height 31
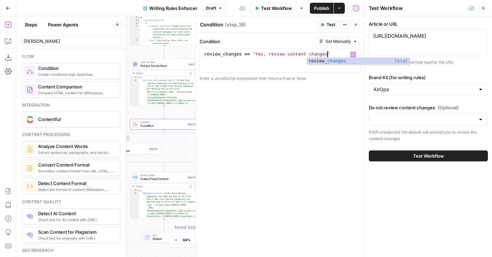
scroll to position [0, 9]
type textarea "**********"
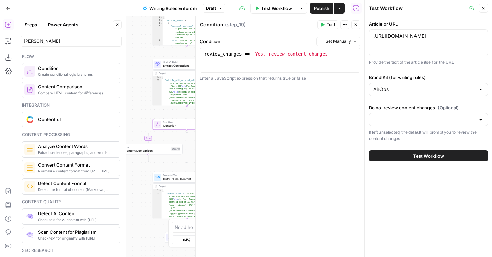
drag, startPoint x: 141, startPoint y: 169, endPoint x: 164, endPoint y: 169, distance: 22.6
click at [164, 169] on div "**********" at bounding box center [190, 136] width 348 height 241
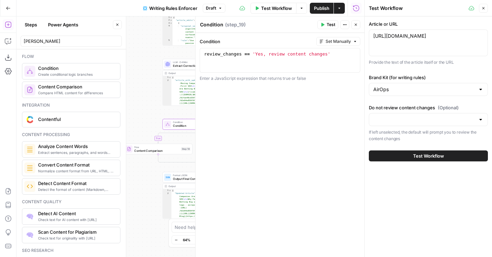
drag, startPoint x: 143, startPoint y: 169, endPoint x: 156, endPoint y: 169, distance: 13.4
click at [156, 169] on div "**********" at bounding box center [190, 136] width 348 height 241
click at [40, 42] on input "[PERSON_NAME]" at bounding box center [71, 41] width 95 height 7
type input "c"
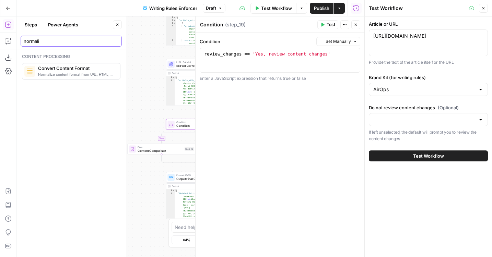
type input "normali"
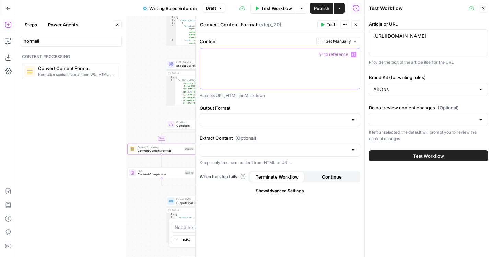
click at [285, 60] on div at bounding box center [280, 68] width 160 height 41
click at [354, 24] on icon "button" at bounding box center [356, 25] width 4 height 4
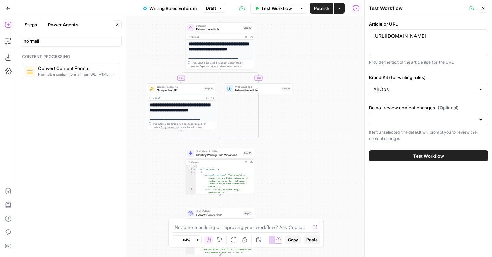
drag, startPoint x: 289, startPoint y: 54, endPoint x: 309, endPoint y: 203, distance: 150.9
click at [309, 203] on div "**********" at bounding box center [190, 136] width 348 height 241
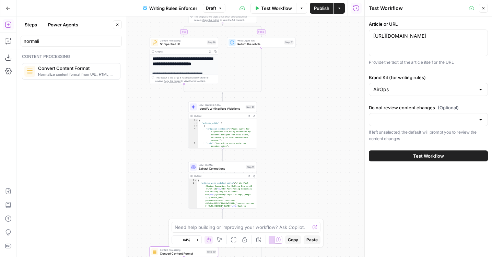
drag, startPoint x: 292, startPoint y: 187, endPoint x: 288, endPoint y: 94, distance: 93.1
click at [289, 94] on div "**********" at bounding box center [190, 136] width 348 height 241
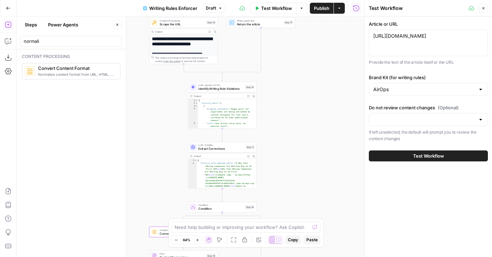
drag, startPoint x: 289, startPoint y: 104, endPoint x: 290, endPoint y: 37, distance: 67.3
click at [290, 37] on div "**********" at bounding box center [190, 136] width 348 height 241
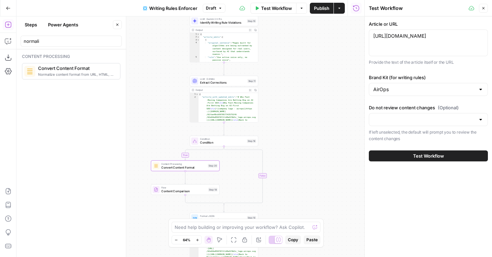
drag, startPoint x: 292, startPoint y: 118, endPoint x: 292, endPoint y: 84, distance: 34.3
click at [292, 89] on div "**********" at bounding box center [190, 136] width 348 height 241
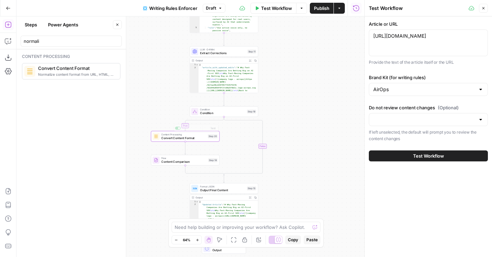
click at [161, 142] on div "**********" at bounding box center [190, 136] width 348 height 241
click at [159, 138] on div at bounding box center [156, 136] width 7 height 7
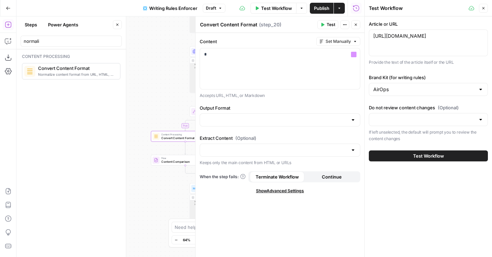
click at [209, 25] on textarea "Convert Content Format" at bounding box center [228, 24] width 57 height 7
type textarea "Original article"
click at [225, 57] on p "*" at bounding box center [280, 54] width 152 height 7
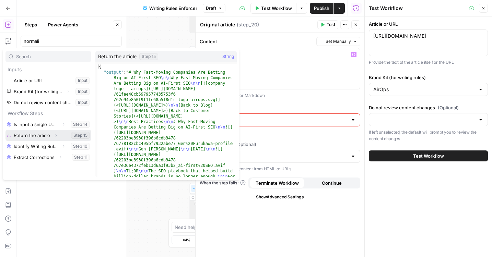
click at [35, 138] on button "Select variable Return the article" at bounding box center [48, 135] width 86 height 11
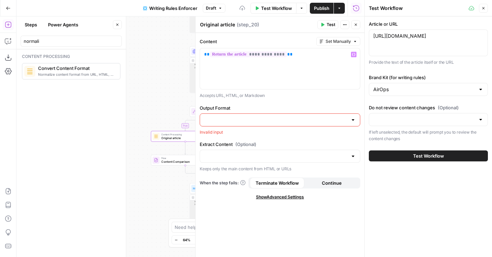
click at [238, 120] on input "Output Format" at bounding box center [275, 120] width 143 height 7
type input "HTML"
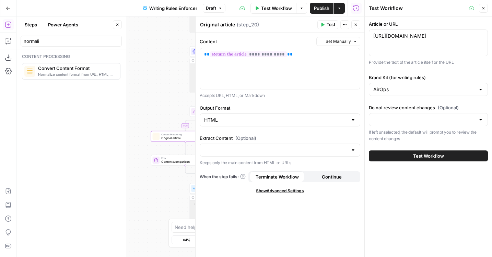
drag, startPoint x: 165, startPoint y: 98, endPoint x: 136, endPoint y: 82, distance: 33.5
click at [136, 82] on div "**********" at bounding box center [190, 136] width 348 height 241
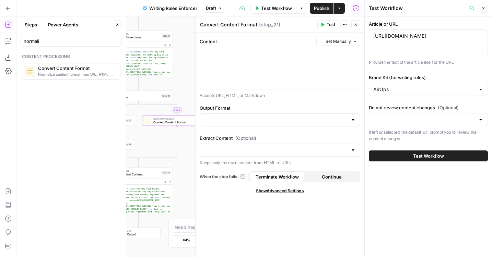
drag, startPoint x: 149, startPoint y: 78, endPoint x: 93, endPoint y: 78, distance: 55.9
click at [93, 78] on body "**********" at bounding box center [246, 128] width 492 height 257
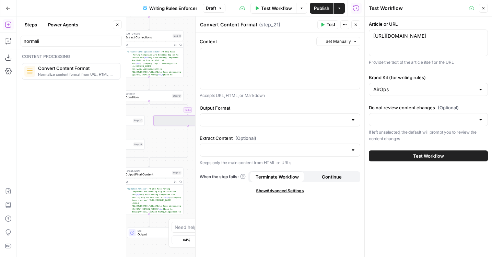
drag, startPoint x: 178, startPoint y: 167, endPoint x: 197, endPoint y: 167, distance: 18.9
click at [197, 167] on body "**********" at bounding box center [246, 128] width 492 height 257
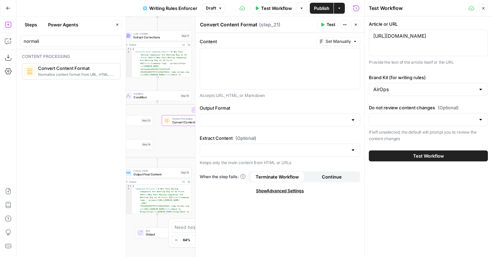
click at [358, 26] on button "Close" at bounding box center [355, 24] width 9 height 9
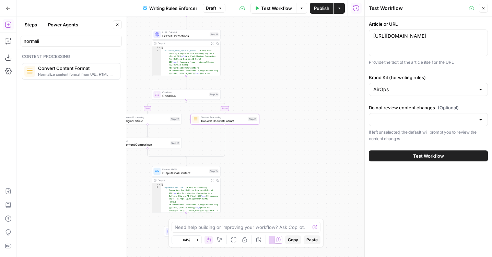
drag, startPoint x: 300, startPoint y: 81, endPoint x: 374, endPoint y: 78, distance: 74.8
click at [374, 78] on body "**********" at bounding box center [246, 128] width 492 height 257
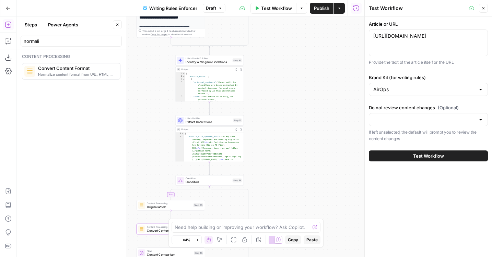
drag, startPoint x: 194, startPoint y: 66, endPoint x: 142, endPoint y: 155, distance: 102.7
click at [142, 155] on div "**********" at bounding box center [190, 136] width 348 height 241
drag, startPoint x: 147, startPoint y: 115, endPoint x: 164, endPoint y: 73, distance: 44.6
click at [164, 73] on div "**********" at bounding box center [190, 136] width 348 height 241
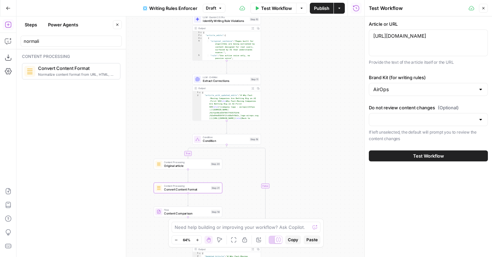
click at [168, 191] on span "Convert Content Format" at bounding box center [186, 189] width 45 height 4
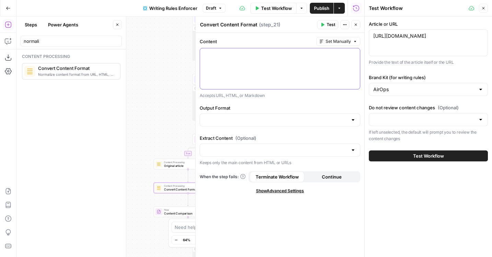
click at [264, 57] on p at bounding box center [280, 54] width 152 height 7
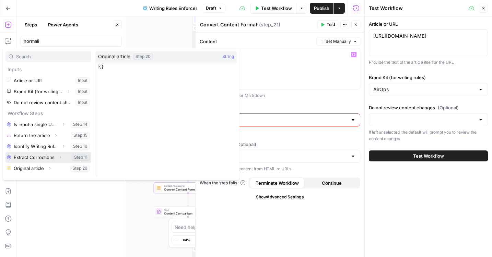
click at [60, 156] on icon "button" at bounding box center [60, 157] width 4 height 4
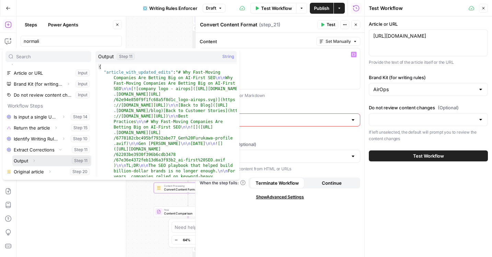
click at [35, 161] on icon "button" at bounding box center [34, 161] width 4 height 4
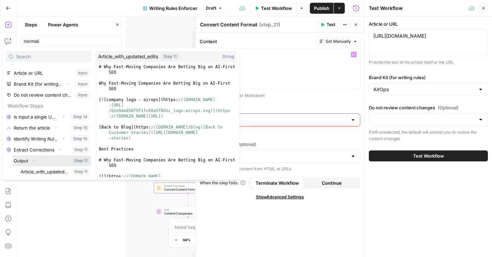
scroll to position [19, 0]
click at [38, 160] on button "Select variable Article_with_updated_edits" at bounding box center [55, 160] width 72 height 11
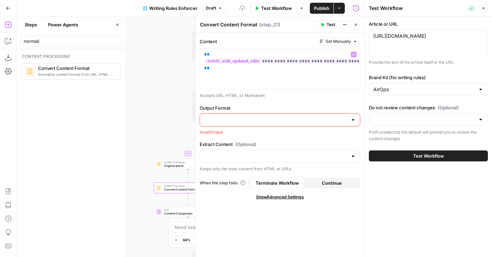
click at [226, 119] on input "Output Format" at bounding box center [275, 120] width 143 height 7
click at [226, 133] on button "HTML" at bounding box center [280, 137] width 154 height 10
type input "HTML"
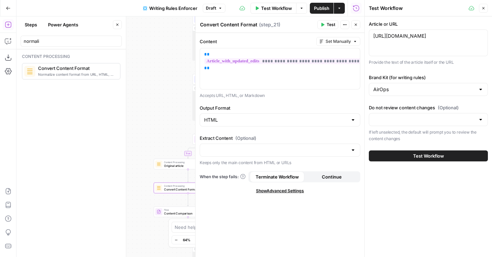
click at [356, 24] on icon "button" at bounding box center [356, 25] width 4 height 4
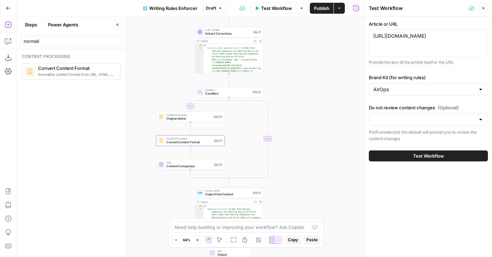
drag, startPoint x: 304, startPoint y: 114, endPoint x: 307, endPoint y: 66, distance: 48.1
click at [307, 66] on div "**********" at bounding box center [190, 136] width 348 height 241
click at [176, 143] on span "Convert Content Format" at bounding box center [188, 141] width 45 height 4
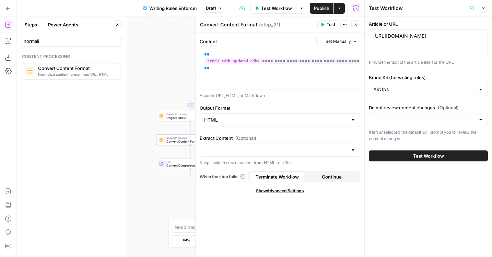
click at [221, 28] on textarea "Convert Content Format" at bounding box center [228, 24] width 57 height 7
type textarea "Updated article"
click at [358, 25] on button "Close" at bounding box center [355, 24] width 9 height 9
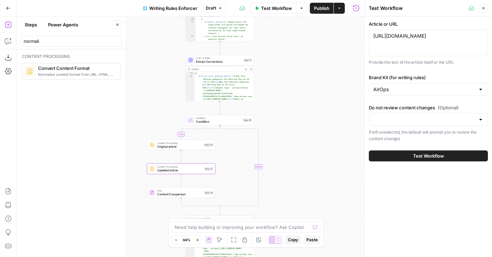
drag, startPoint x: 297, startPoint y: 76, endPoint x: 285, endPoint y: 75, distance: 12.0
click at [285, 75] on div "**********" at bounding box center [190, 136] width 348 height 241
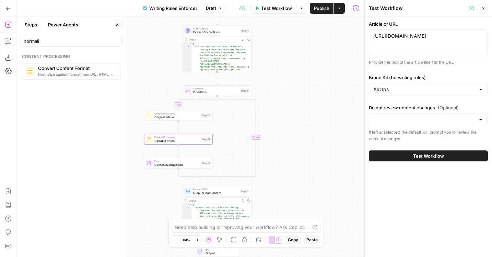
click at [160, 142] on span "Updated article" at bounding box center [176, 141] width 45 height 4
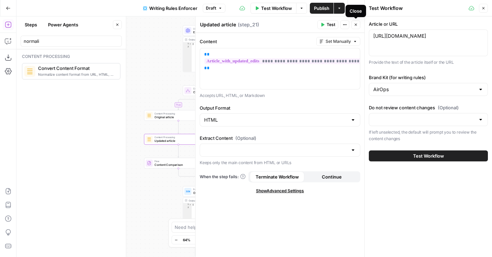
click at [354, 23] on icon "button" at bounding box center [356, 25] width 4 height 4
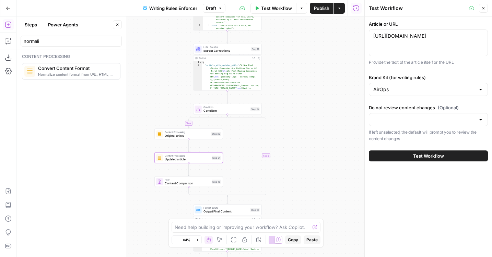
drag, startPoint x: 268, startPoint y: 85, endPoint x: 278, endPoint y: 104, distance: 21.2
click at [278, 104] on div "**********" at bounding box center [190, 136] width 348 height 241
click at [166, 183] on span "Content Comparison" at bounding box center [187, 183] width 45 height 4
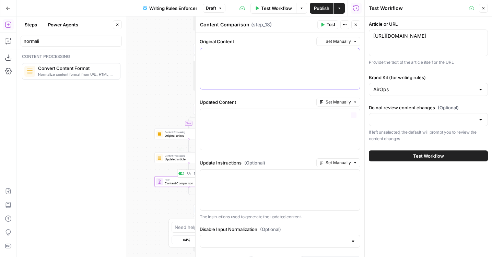
click at [241, 61] on div at bounding box center [280, 68] width 160 height 41
drag, startPoint x: 178, startPoint y: 75, endPoint x: 149, endPoint y: 74, distance: 28.5
click at [149, 74] on div "**********" at bounding box center [190, 136] width 348 height 241
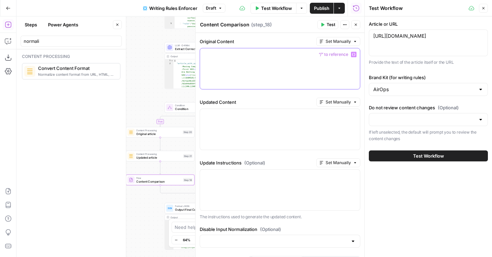
click at [249, 53] on p at bounding box center [280, 54] width 152 height 7
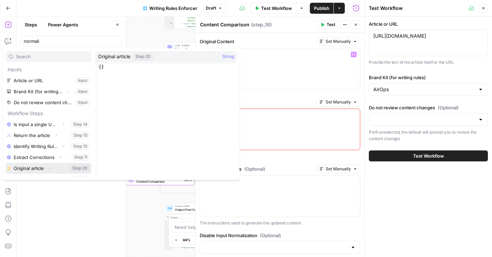
click at [31, 165] on button "Select variable Original article" at bounding box center [48, 168] width 86 height 11
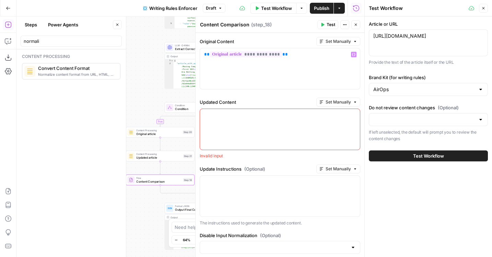
click at [213, 114] on p at bounding box center [280, 115] width 152 height 7
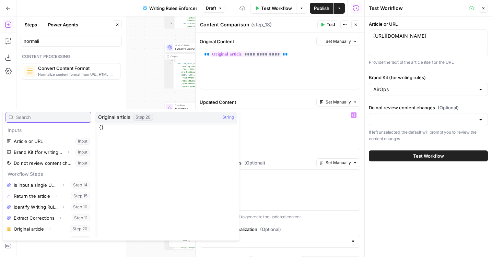
scroll to position [8, 0]
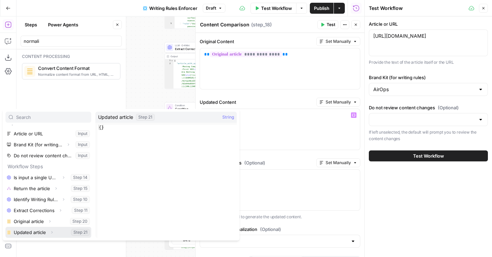
click at [36, 231] on button "Select variable Updated article" at bounding box center [48, 232] width 86 height 11
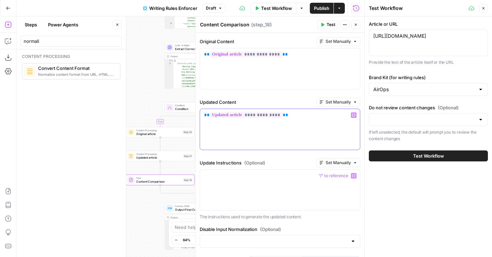
scroll to position [25, 0]
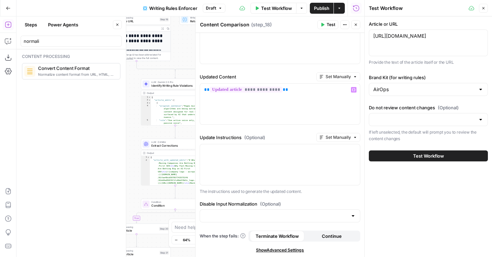
drag, startPoint x: 150, startPoint y: 81, endPoint x: 112, endPoint y: 153, distance: 81.8
click at [112, 153] on body "**********" at bounding box center [246, 128] width 492 height 257
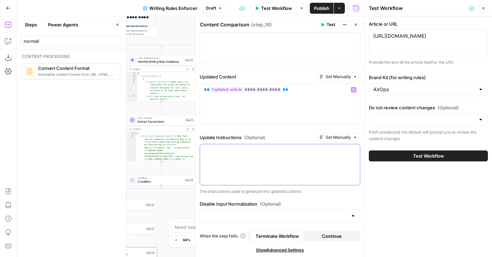
click at [232, 166] on div at bounding box center [280, 164] width 160 height 41
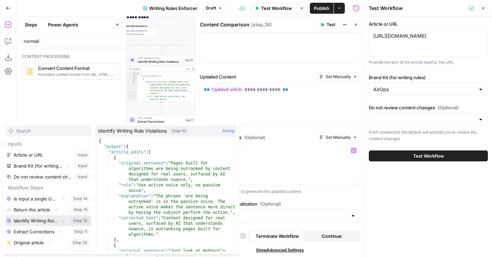
click at [29, 222] on button "Select variable Identify Writing Rule Violations" at bounding box center [48, 220] width 86 height 11
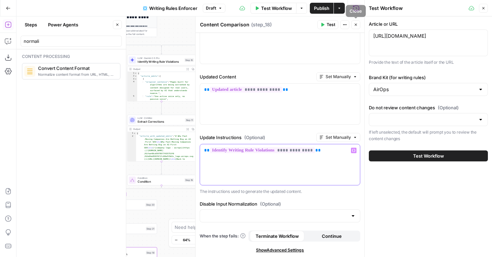
scroll to position [0, 0]
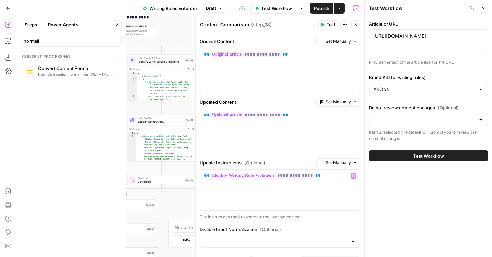
click at [354, 24] on icon "button" at bounding box center [356, 25] width 4 height 4
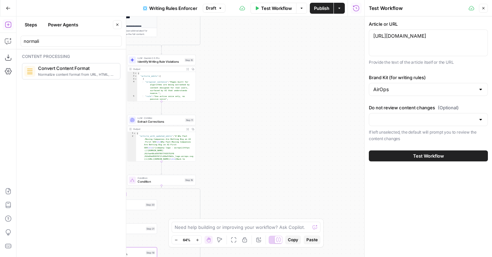
drag, startPoint x: 280, startPoint y: 139, endPoint x: 363, endPoint y: 32, distance: 135.0
click at [363, 32] on body "**********" at bounding box center [246, 128] width 492 height 257
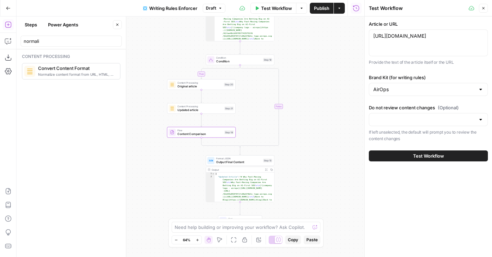
drag, startPoint x: 331, startPoint y: 130, endPoint x: 318, endPoint y: 101, distance: 32.3
click at [318, 101] on div "**********" at bounding box center [190, 136] width 348 height 241
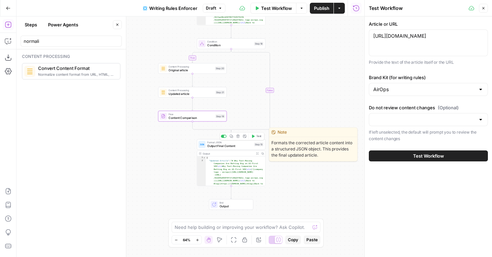
click at [222, 148] on div "Format JSON Output Final Content Step 13 Copy step Delete step Edit Note Test" at bounding box center [231, 144] width 69 height 11
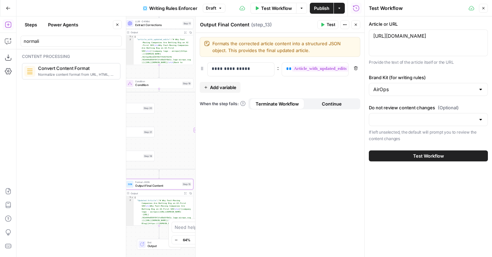
drag, startPoint x: 151, startPoint y: 173, endPoint x: 79, endPoint y: 213, distance: 82.3
click at [79, 213] on body "**********" at bounding box center [246, 128] width 492 height 257
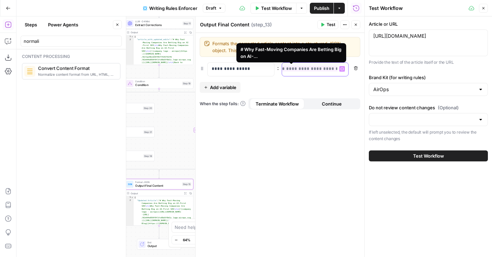
click at [293, 69] on span "**********" at bounding box center [296, 69] width 161 height 6
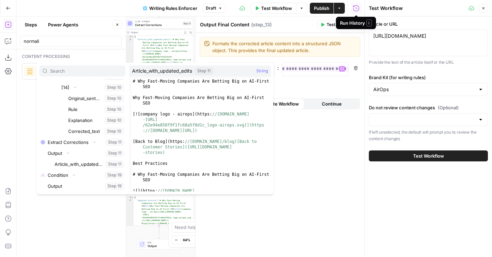
click at [356, 22] on div "Run History E" at bounding box center [356, 23] width 32 height 7
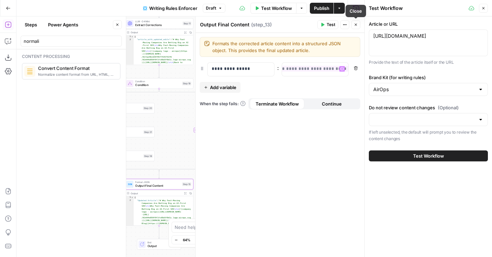
click at [358, 25] on icon "button" at bounding box center [356, 25] width 4 height 4
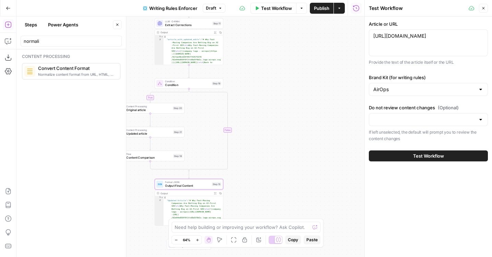
drag, startPoint x: 265, startPoint y: 76, endPoint x: 298, endPoint y: 76, distance: 33.6
click at [298, 76] on div "**********" at bounding box center [190, 136] width 348 height 241
click at [38, 44] on input "normali" at bounding box center [71, 41] width 95 height 7
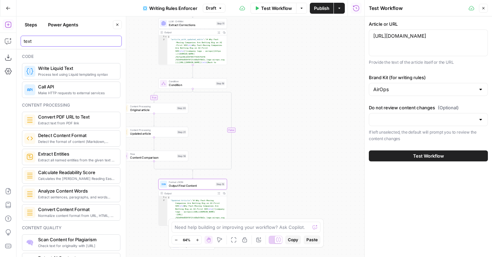
type input "text"
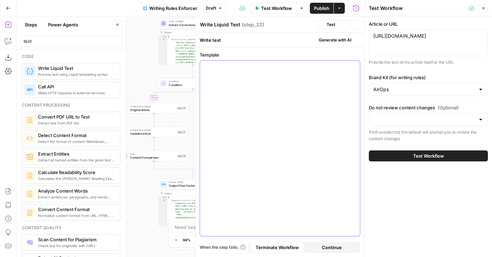
click at [254, 86] on div at bounding box center [280, 149] width 160 height 176
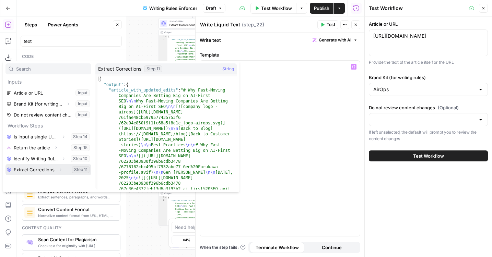
click at [58, 170] on button "Expand" at bounding box center [60, 169] width 9 height 9
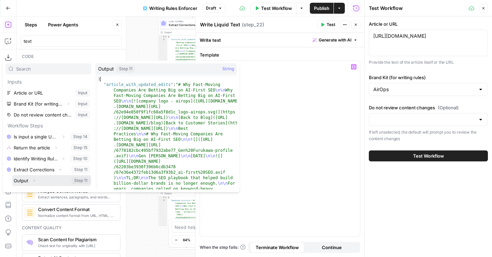
click at [36, 178] on button "Expand" at bounding box center [34, 180] width 9 height 9
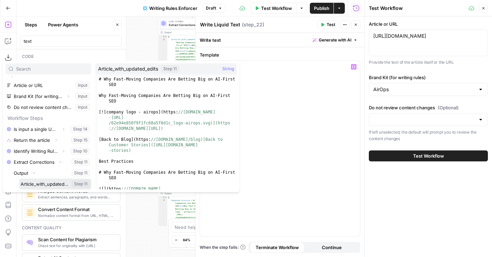
click at [36, 186] on button "Select variable Article_with_updated_edits" at bounding box center [55, 184] width 72 height 11
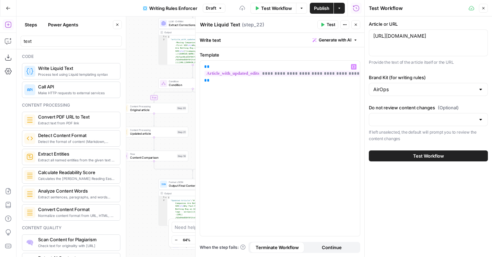
click at [354, 23] on icon "button" at bounding box center [356, 25] width 4 height 4
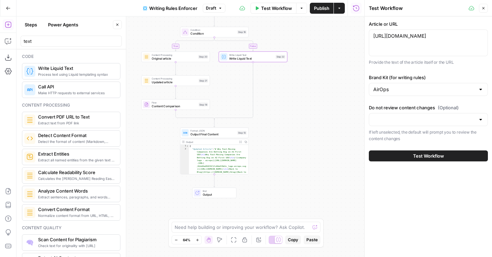
drag, startPoint x: 308, startPoint y: 142, endPoint x: 332, endPoint y: 86, distance: 61.0
click at [332, 86] on div "**********" at bounding box center [190, 136] width 348 height 241
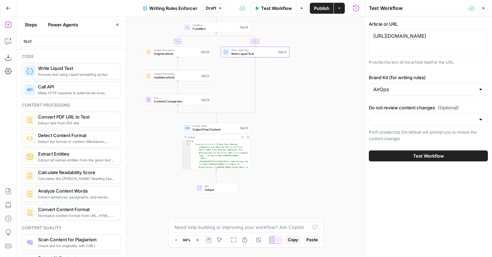
click at [245, 55] on span "Write Liquid Text" at bounding box center [253, 53] width 45 height 4
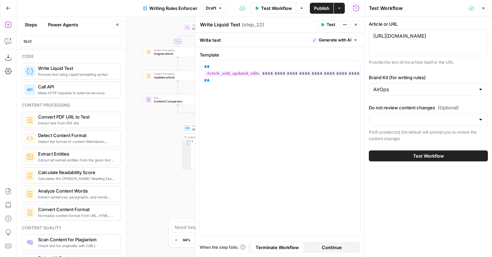
click at [221, 25] on textarea "Write Liquid Text" at bounding box center [220, 24] width 40 height 7
type textarea "Return article"
click at [356, 28] on button "Close" at bounding box center [355, 24] width 9 height 9
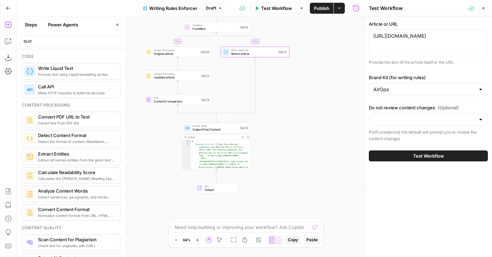
click at [226, 132] on div "Format JSON Output Final Content Step 13 Copy step Delete step Edit Note Test" at bounding box center [216, 128] width 69 height 11
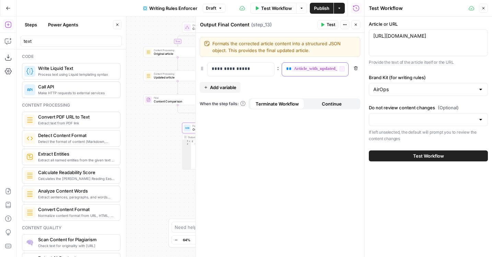
click at [284, 68] on div "**********" at bounding box center [310, 69] width 56 height 13
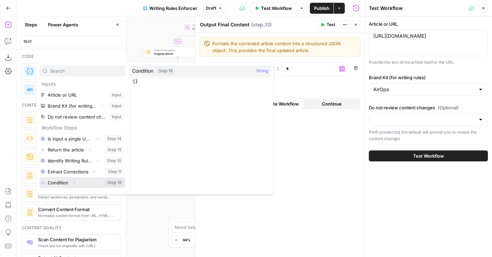
click at [58, 180] on button "Select variable Condition" at bounding box center [82, 182] width 86 height 11
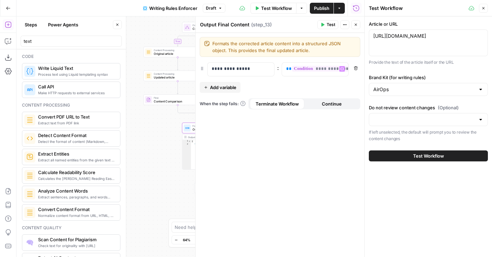
click at [353, 22] on button "Close" at bounding box center [355, 24] width 9 height 9
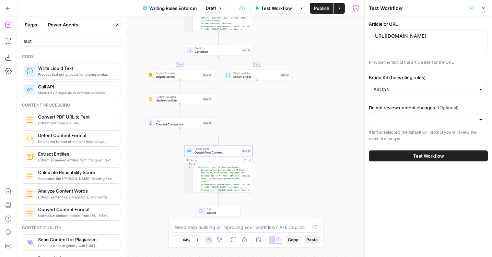
click at [310, 62] on div "**********" at bounding box center [190, 136] width 348 height 241
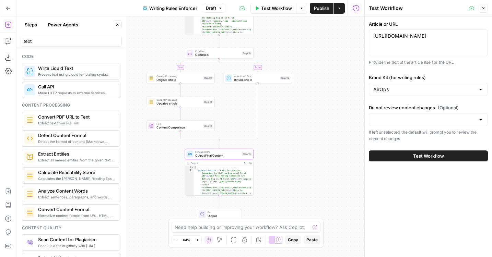
click at [192, 55] on icon at bounding box center [190, 53] width 4 height 4
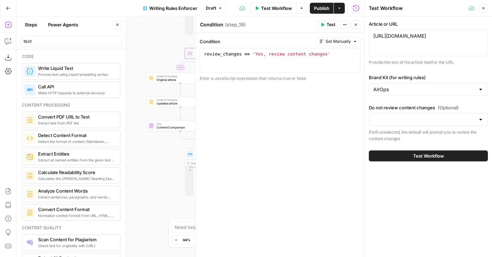
click at [213, 25] on textarea "Condition" at bounding box center [211, 24] width 23 height 7
type textarea "Review article"
click at [358, 25] on icon "button" at bounding box center [356, 25] width 4 height 4
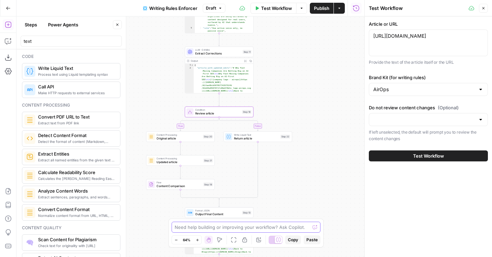
drag, startPoint x: 305, startPoint y: 47, endPoint x: 305, endPoint y: 248, distance: 201.7
click at [305, 248] on div "**********" at bounding box center [190, 136] width 348 height 241
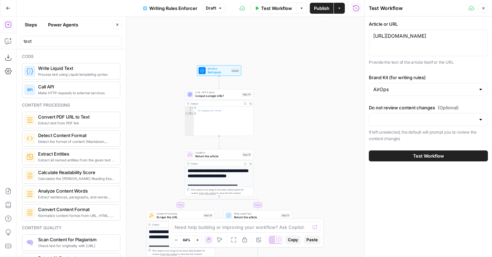
drag, startPoint x: 315, startPoint y: 63, endPoint x: 315, endPoint y: 230, distance: 166.4
click at [315, 230] on body "**********" at bounding box center [246, 128] width 492 height 257
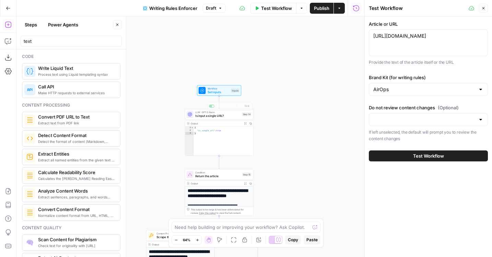
click at [209, 94] on span "Set Inputs" at bounding box center [219, 92] width 22 height 4
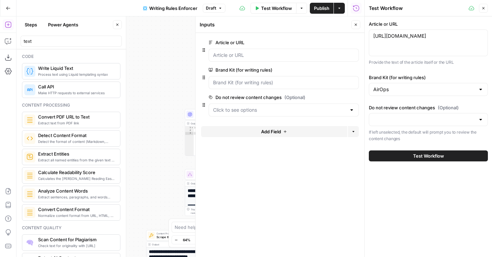
click at [331, 98] on span "edit field" at bounding box center [333, 97] width 15 height 5
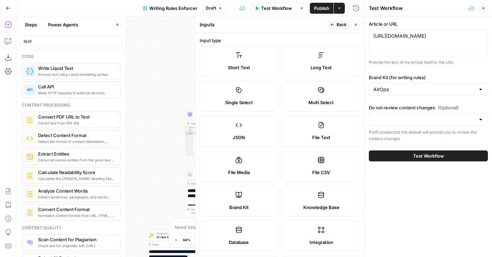
scroll to position [300, 0]
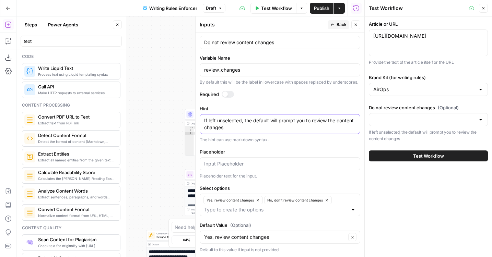
click at [272, 128] on textarea "If left unselected, the default will prompt you to review the content changes" at bounding box center [280, 124] width 152 height 14
click at [291, 44] on input "Do not review content changes" at bounding box center [280, 42] width 152 height 7
type input "Do not review content changes?"
click at [357, 24] on icon "button" at bounding box center [356, 25] width 4 height 4
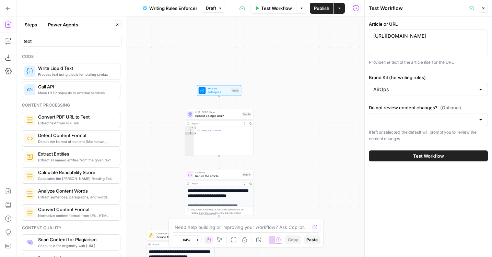
click at [318, 9] on span "Publish" at bounding box center [321, 8] width 15 height 7
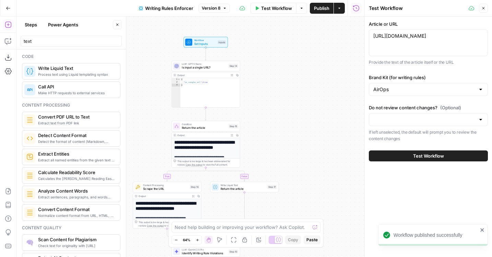
drag, startPoint x: 277, startPoint y: 59, endPoint x: 276, endPoint y: 54, distance: 5.2
click at [276, 54] on div "**********" at bounding box center [190, 136] width 348 height 241
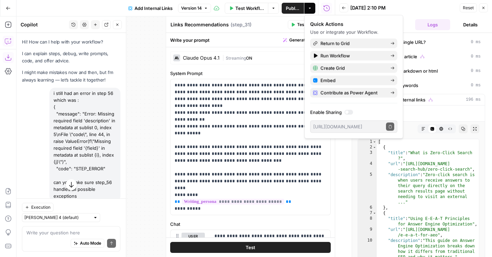
scroll to position [102, 0]
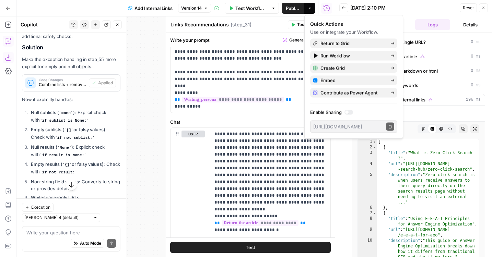
click at [427, 8] on div "09/29/25 at 2:10 PM" at bounding box center [403, 7] width 107 height 7
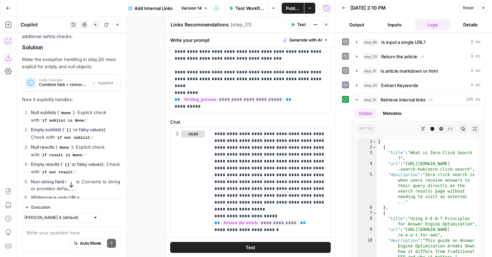
click at [325, 24] on icon "button" at bounding box center [326, 25] width 4 height 4
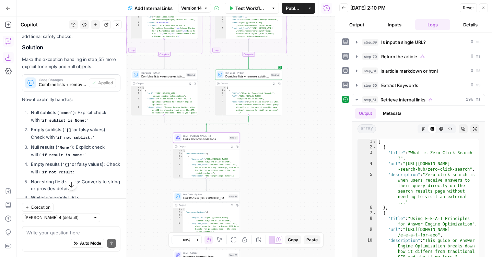
drag, startPoint x: 269, startPoint y: 60, endPoint x: 254, endPoint y: 183, distance: 123.7
click at [255, 182] on div "**********" at bounding box center [175, 136] width 318 height 241
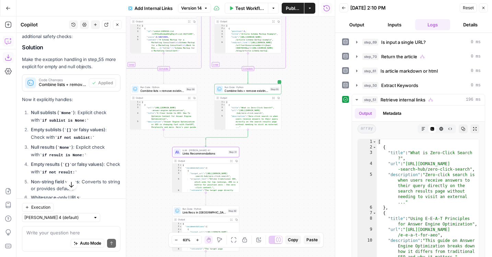
drag, startPoint x: 314, startPoint y: 75, endPoint x: 313, endPoint y: 201, distance: 125.9
click at [313, 201] on div "**********" at bounding box center [175, 136] width 318 height 241
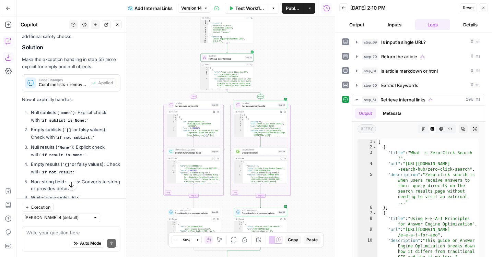
drag, startPoint x: 296, startPoint y: 64, endPoint x: 290, endPoint y: 246, distance: 181.9
click at [290, 246] on body "**********" at bounding box center [246, 128] width 492 height 257
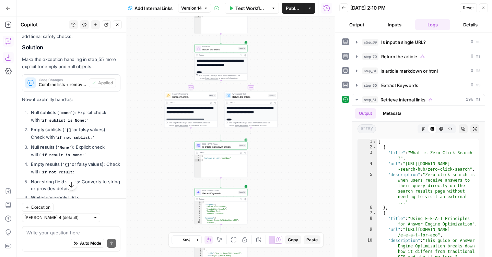
drag, startPoint x: 277, startPoint y: 64, endPoint x: 273, endPoint y: 242, distance: 178.4
click at [273, 242] on body "**********" at bounding box center [246, 128] width 492 height 257
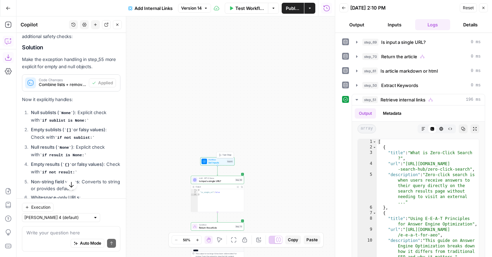
click at [225, 155] on span "Test Step" at bounding box center [226, 155] width 9 height 3
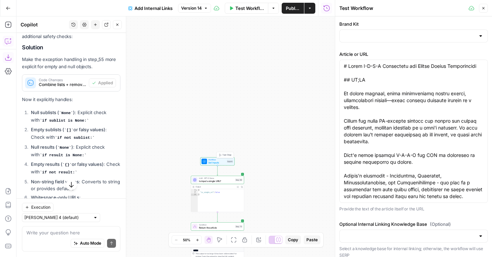
type input "AirOps"
click at [223, 159] on span "Workflow" at bounding box center [216, 160] width 17 height 3
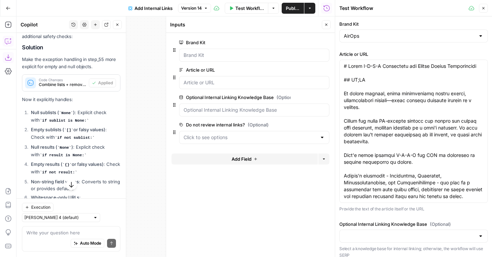
click at [306, 124] on span "edit field" at bounding box center [303, 124] width 15 height 5
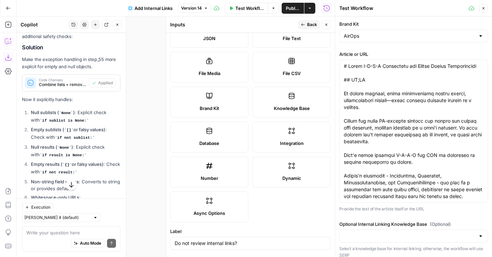
scroll to position [300, 0]
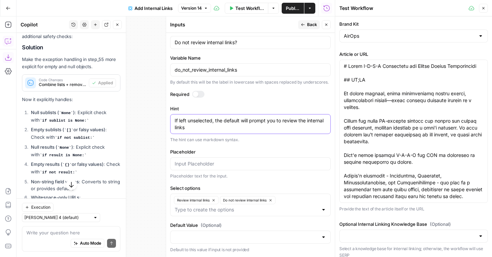
drag, startPoint x: 201, startPoint y: 126, endPoint x: 158, endPoint y: 111, distance: 46.1
click at [158, 111] on body "**********" at bounding box center [246, 128] width 492 height 257
click at [197, 127] on textarea "If left unselected, the default will prompt you to review the internal links" at bounding box center [251, 124] width 152 height 14
